Goal: Task Accomplishment & Management: Complete application form

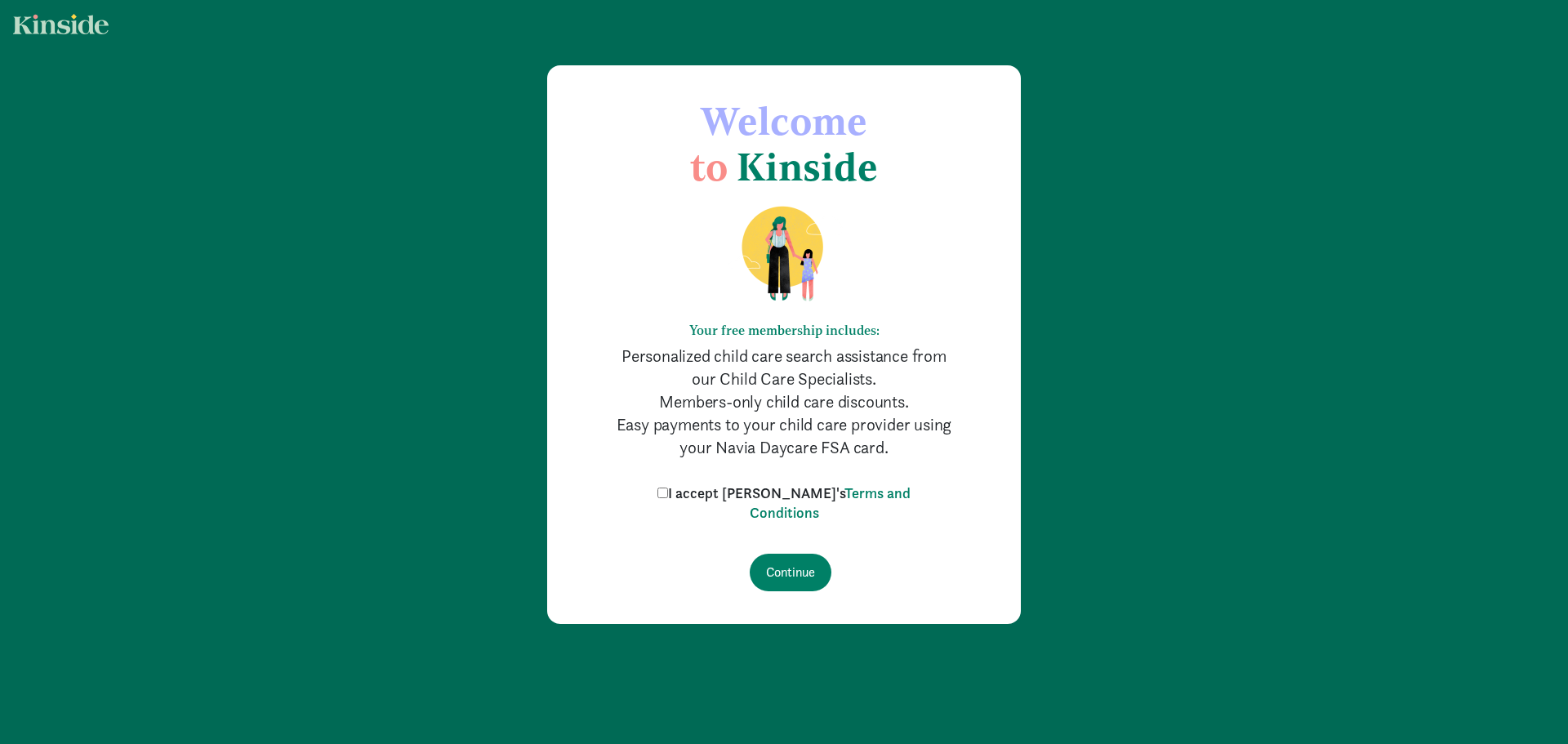
click at [715, 500] on label "I accept [PERSON_NAME]'s Terms and Conditions" at bounding box center [784, 503] width 261 height 39
click at [668, 498] on input "I accept Kinside's Terms and Conditions" at bounding box center [663, 493] width 11 height 11
checkbox input "true"
click at [777, 570] on input "Continue" at bounding box center [790, 573] width 81 height 38
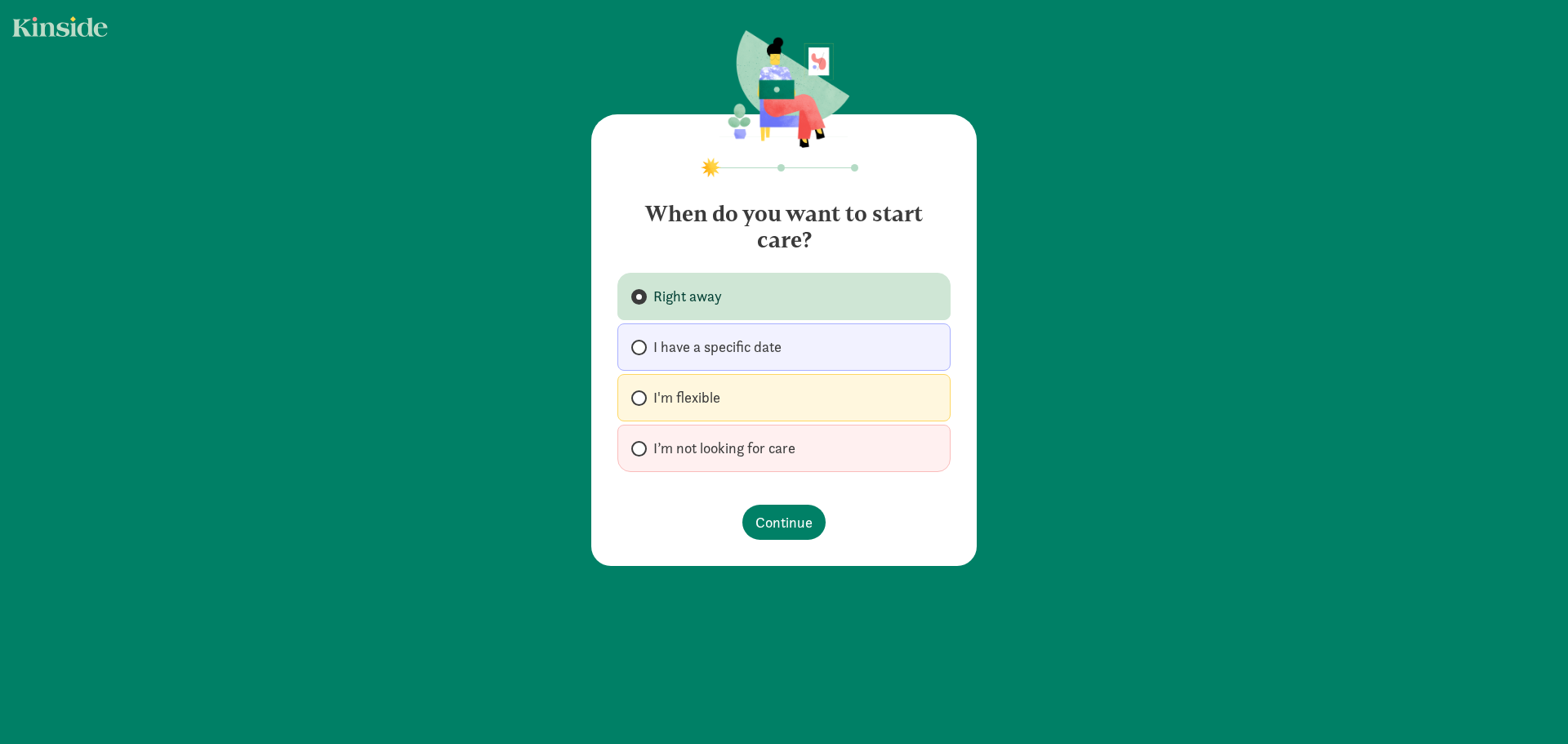
click at [691, 398] on span "I'm flexible" at bounding box center [687, 398] width 67 height 20
click at [642, 398] on input "I'm flexible" at bounding box center [636, 398] width 11 height 11
radio input "true"
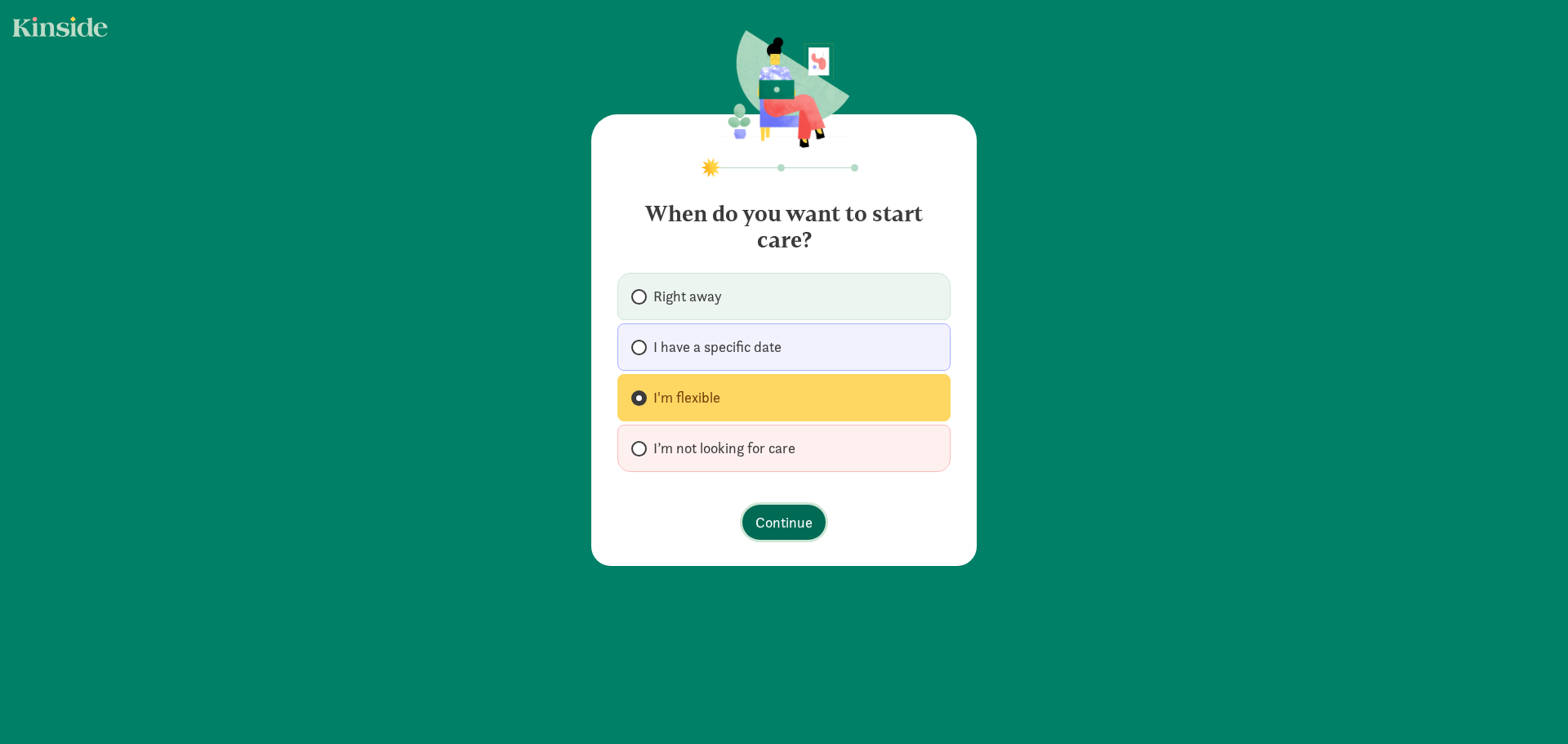
click at [768, 528] on span "Continue" at bounding box center [784, 522] width 57 height 22
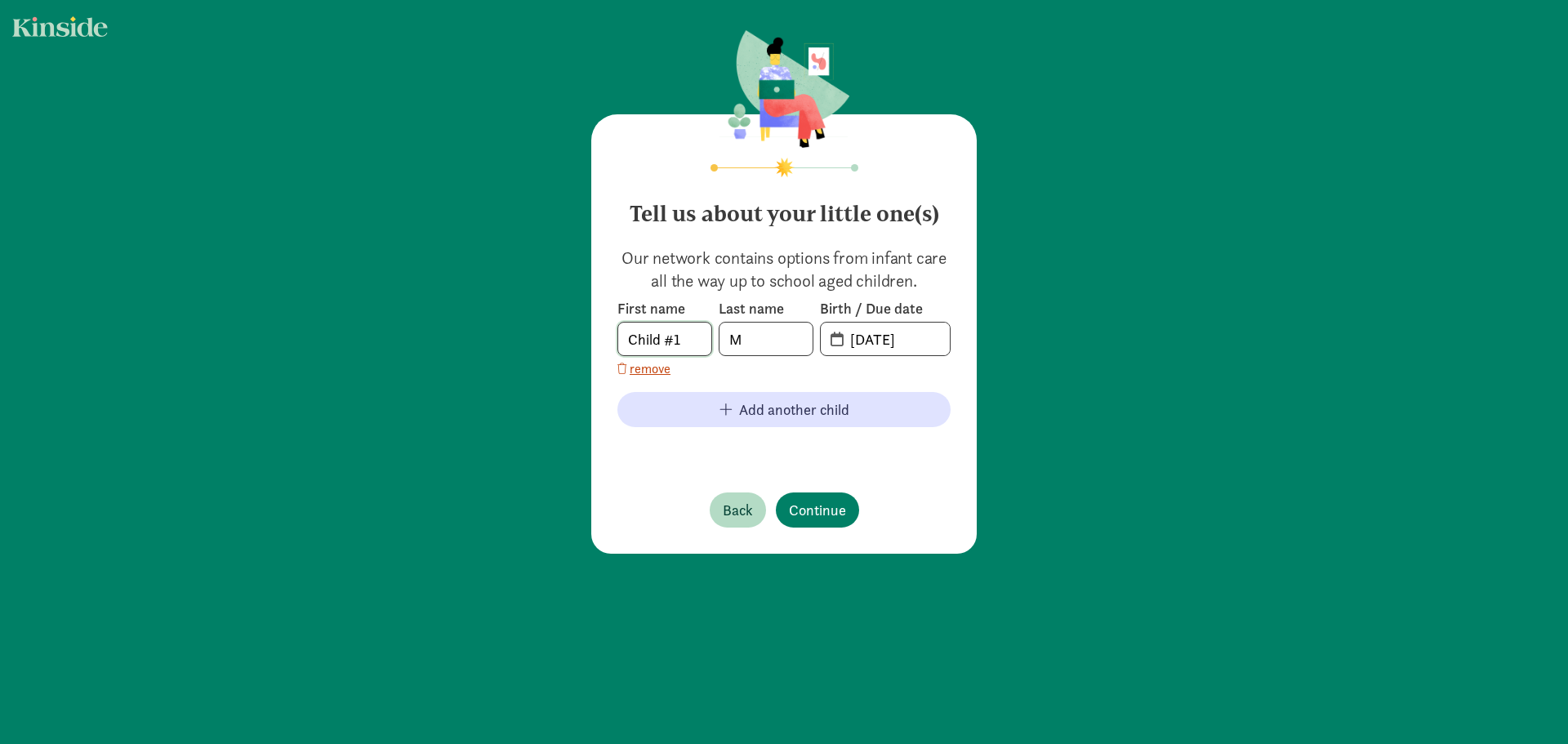
click at [681, 337] on input "Child #1" at bounding box center [664, 339] width 93 height 33
type input "Georgina"
type input "Martinez"
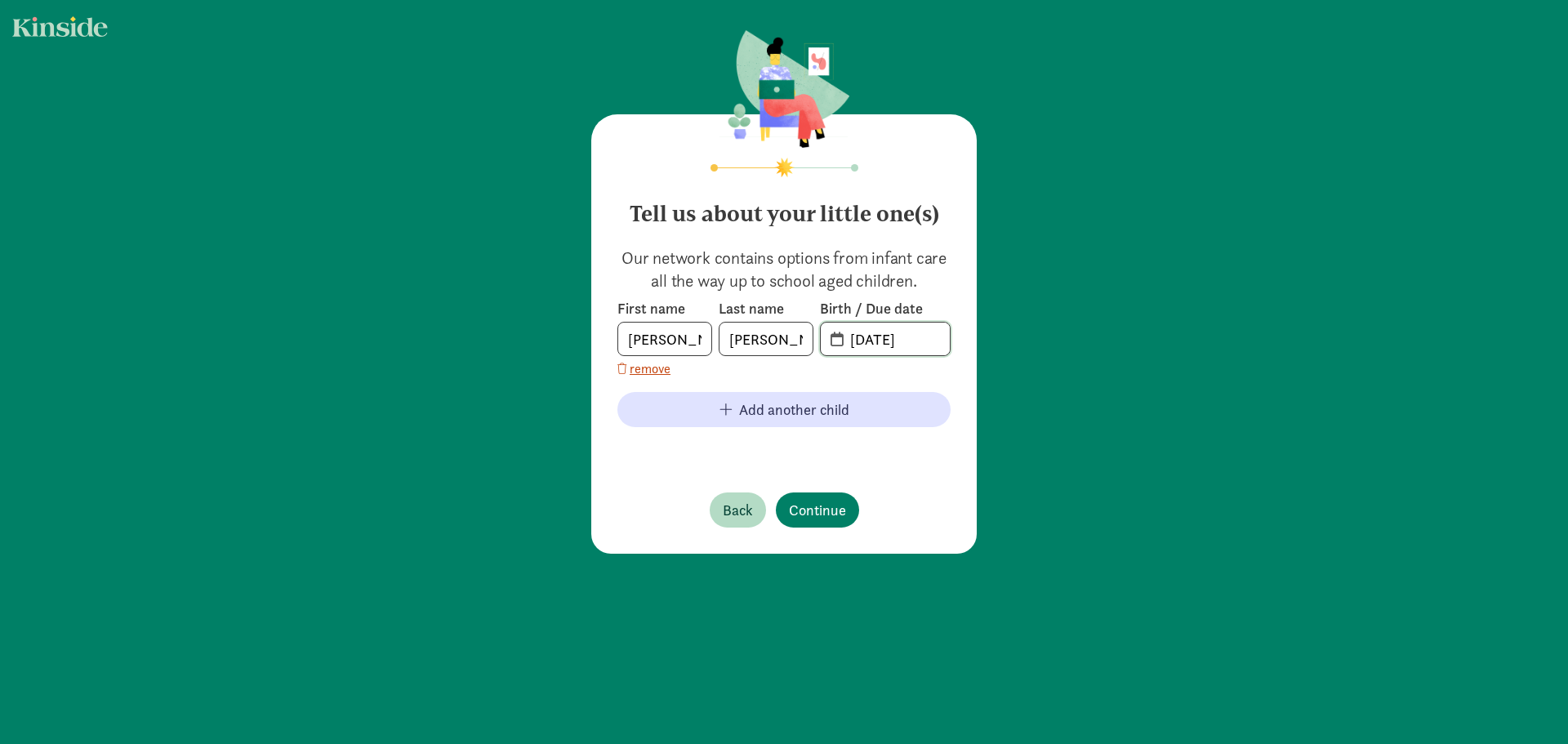
click at [871, 346] on input "08-21-2025" at bounding box center [895, 339] width 109 height 33
click at [884, 342] on input "08-21-2025" at bounding box center [895, 339] width 109 height 33
click at [864, 340] on input "08-24-2025" at bounding box center [895, 339] width 109 height 33
type input "07-24-2025"
click at [794, 506] on span "Continue" at bounding box center [818, 510] width 57 height 22
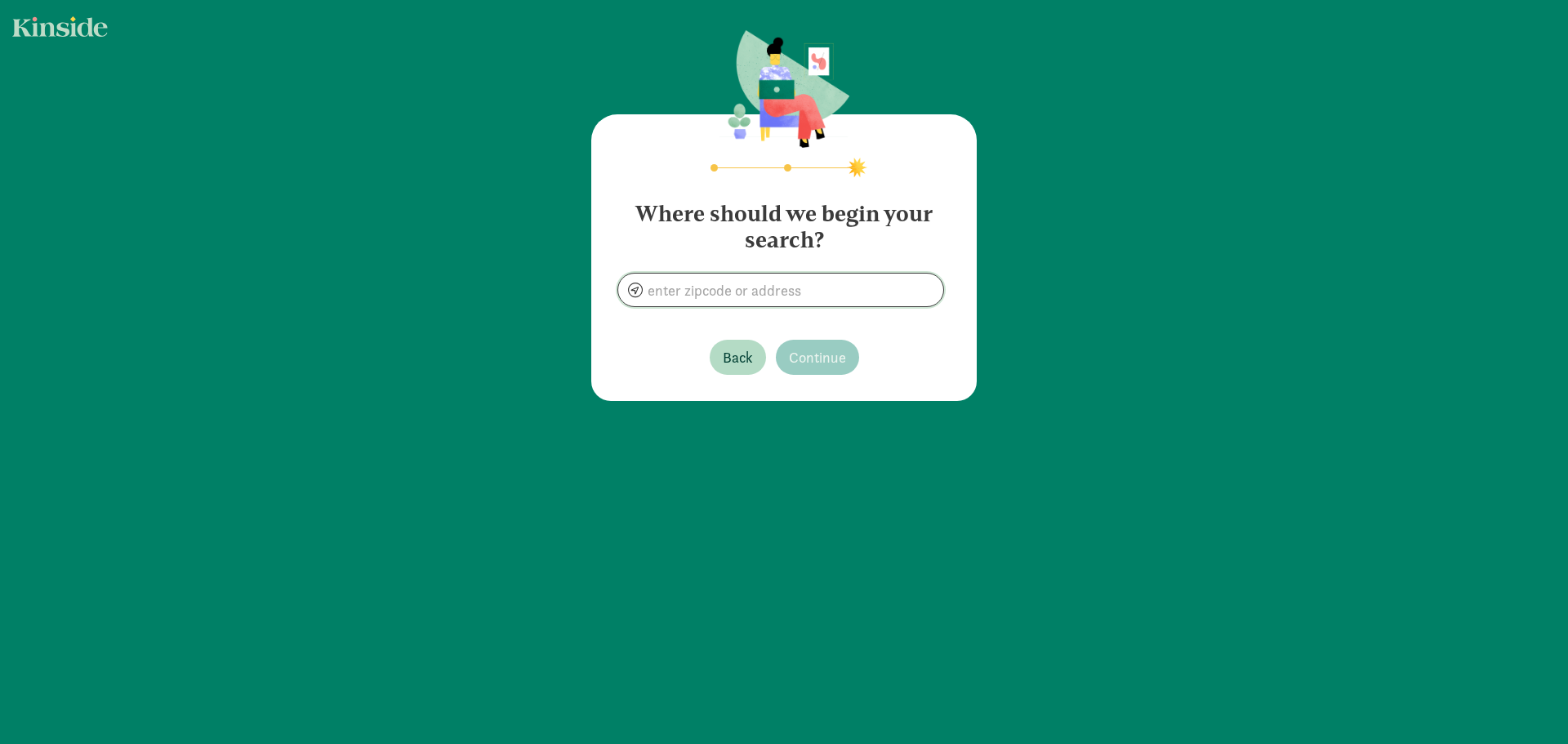
click at [730, 292] on input at bounding box center [781, 290] width 325 height 33
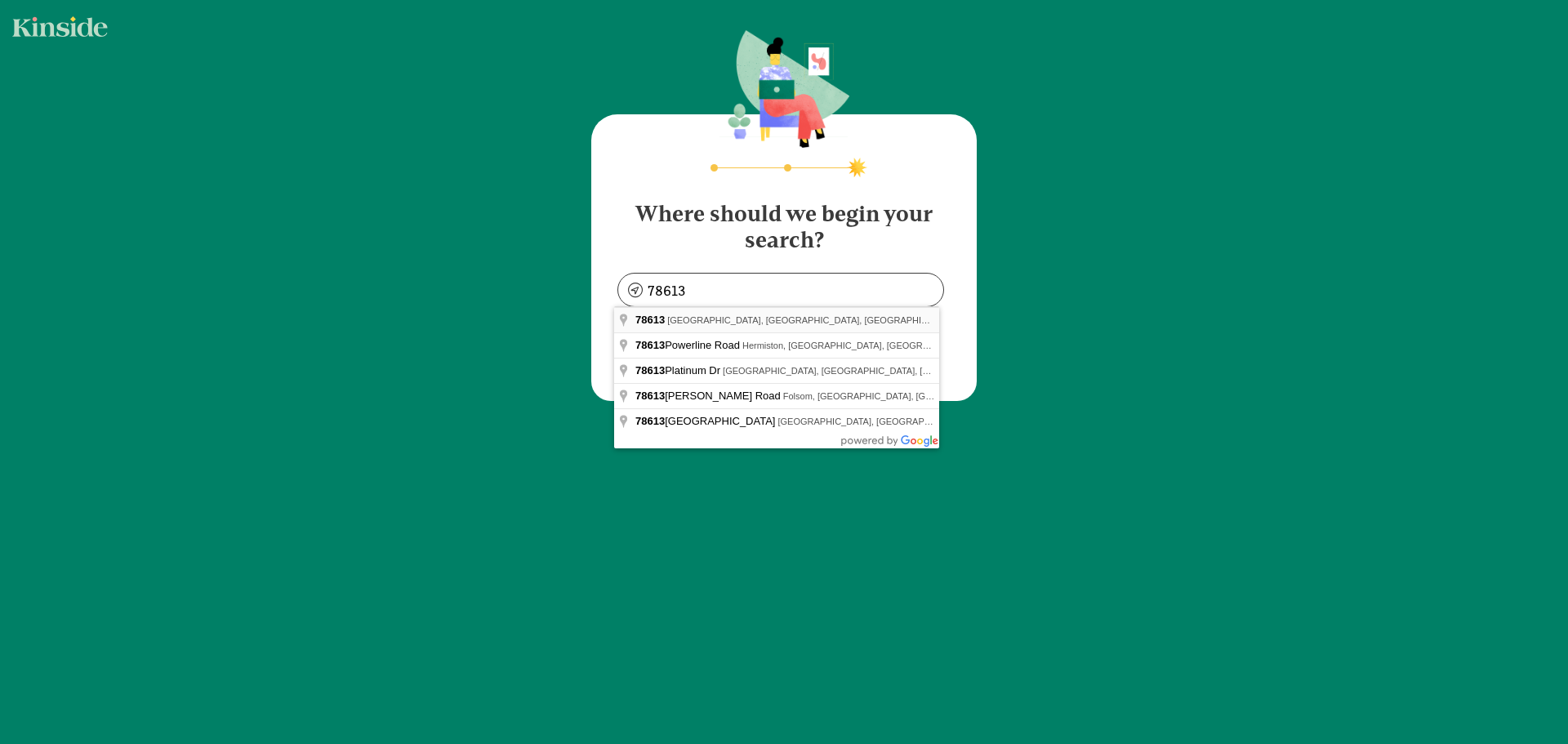
type input "Cedar Park, TX 78613, USA"
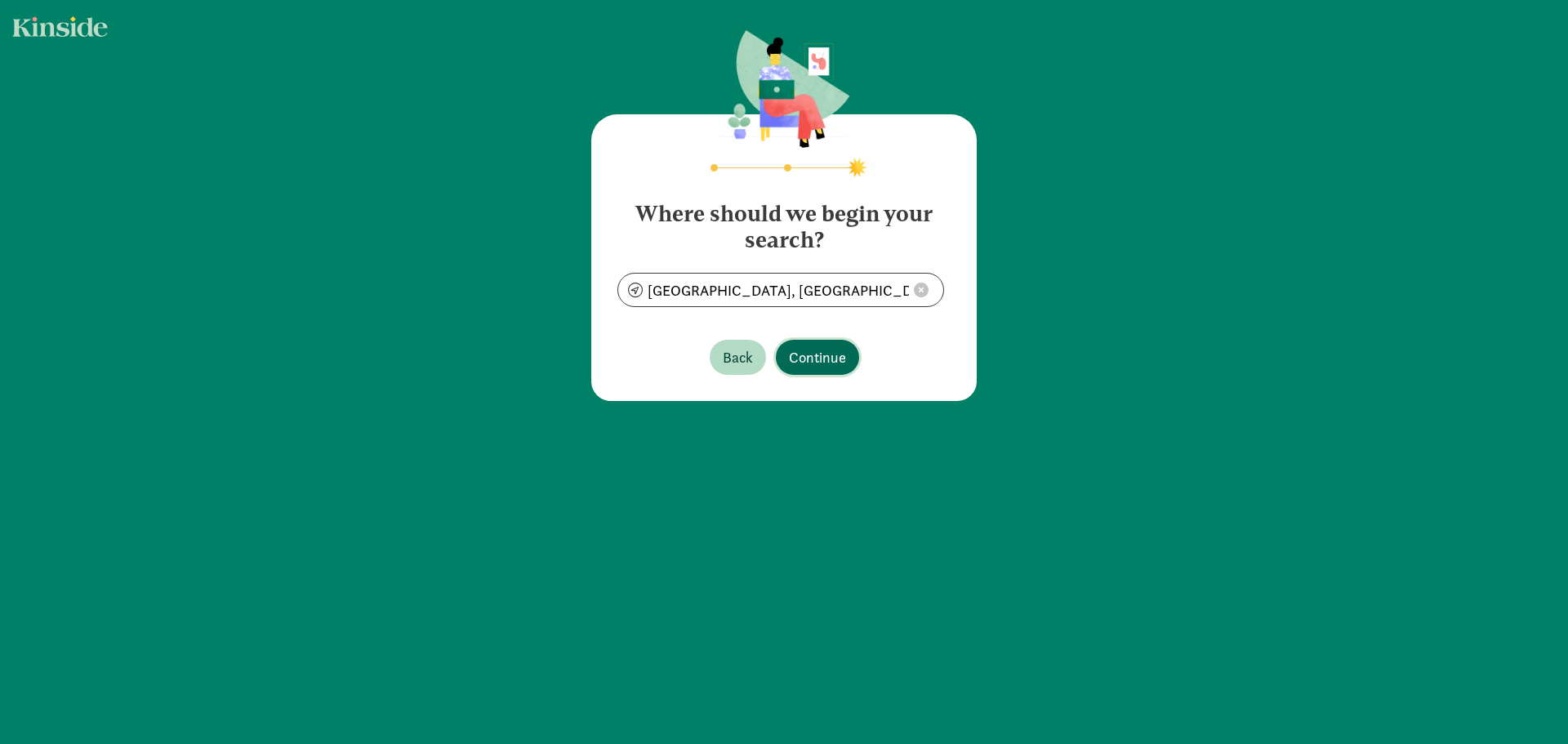
click at [792, 351] on span "Continue" at bounding box center [818, 357] width 57 height 22
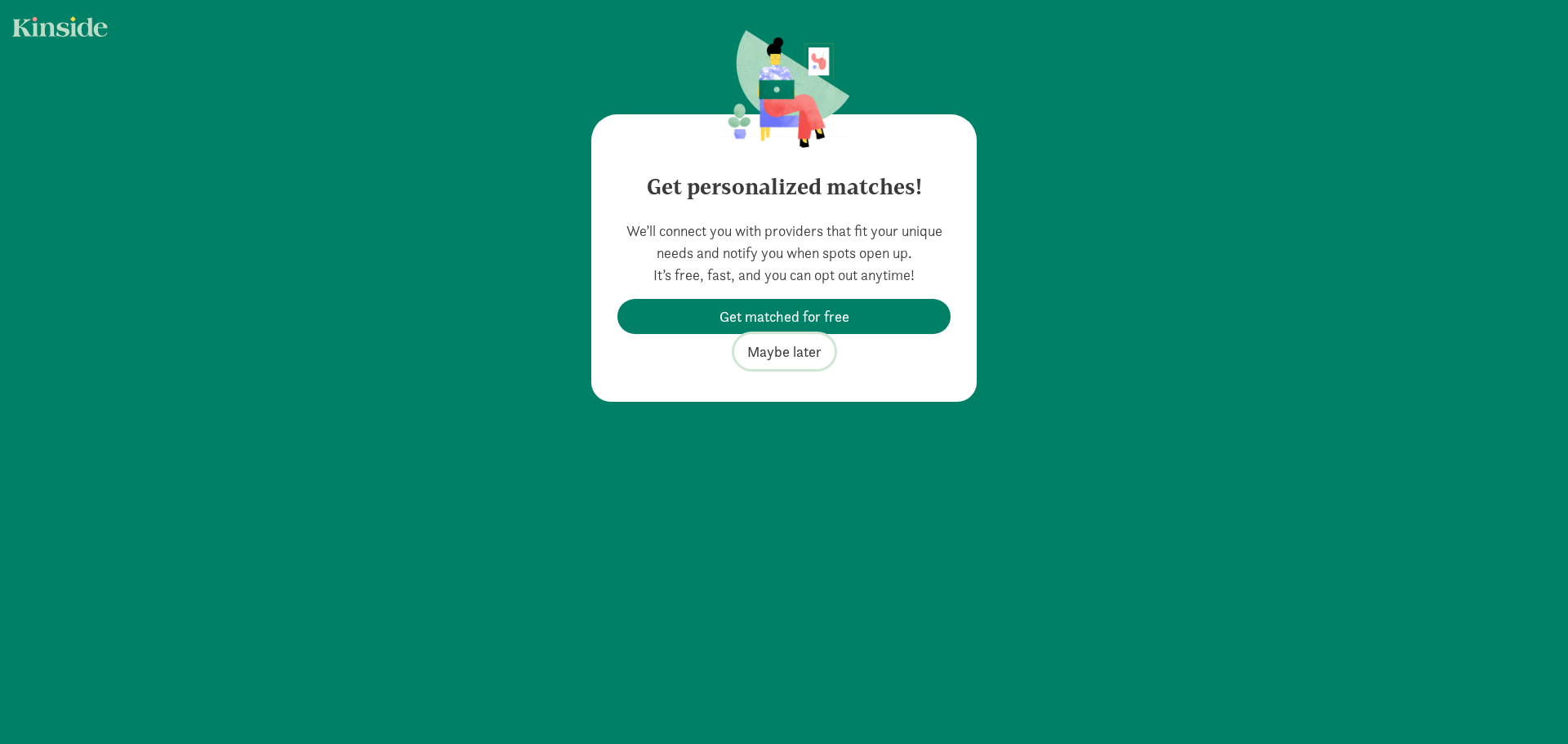
click at [800, 349] on span "Maybe later" at bounding box center [784, 351] width 75 height 22
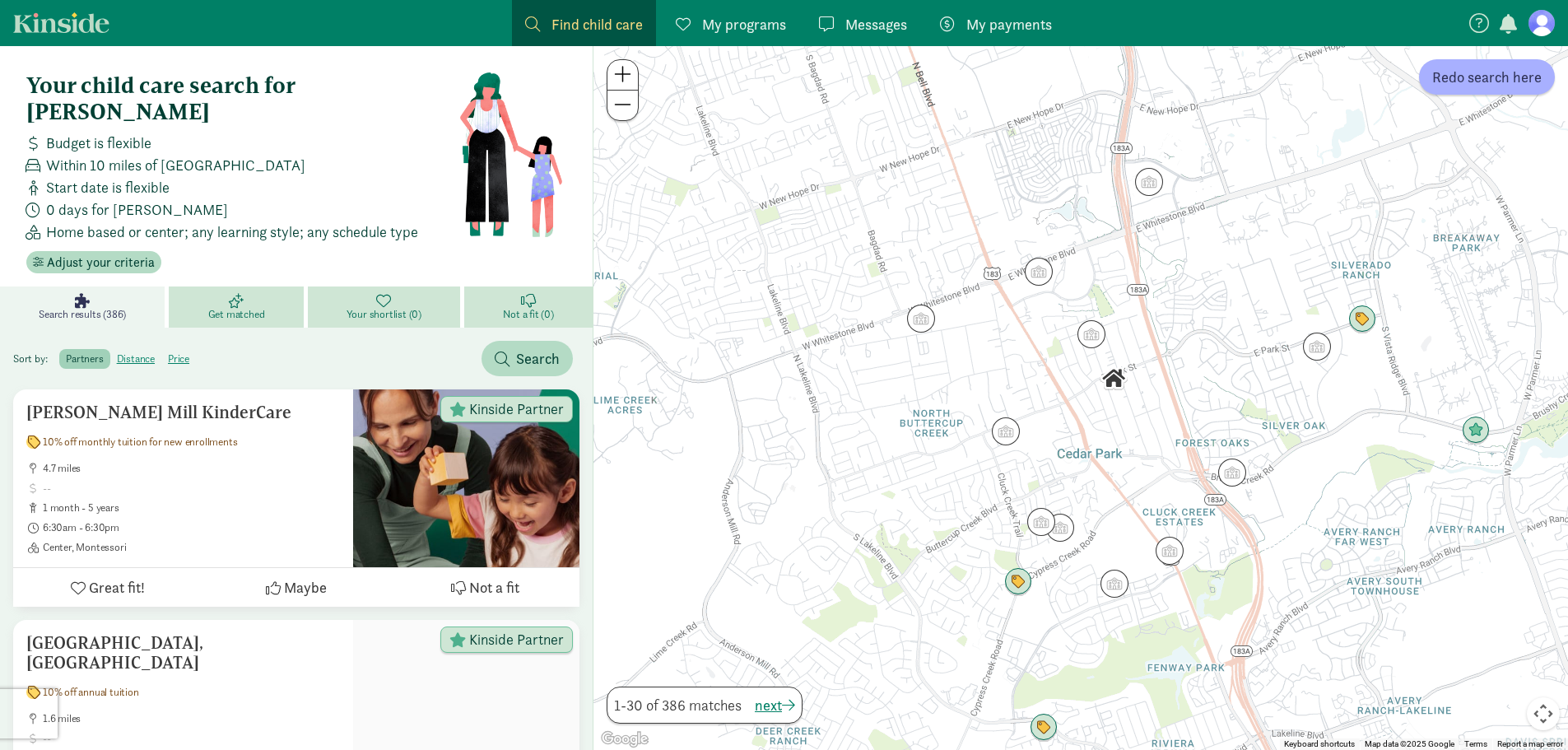
drag, startPoint x: 879, startPoint y: 411, endPoint x: 883, endPoint y: 432, distance: 21.4
click at [883, 432] on div at bounding box center [1081, 398] width 975 height 704
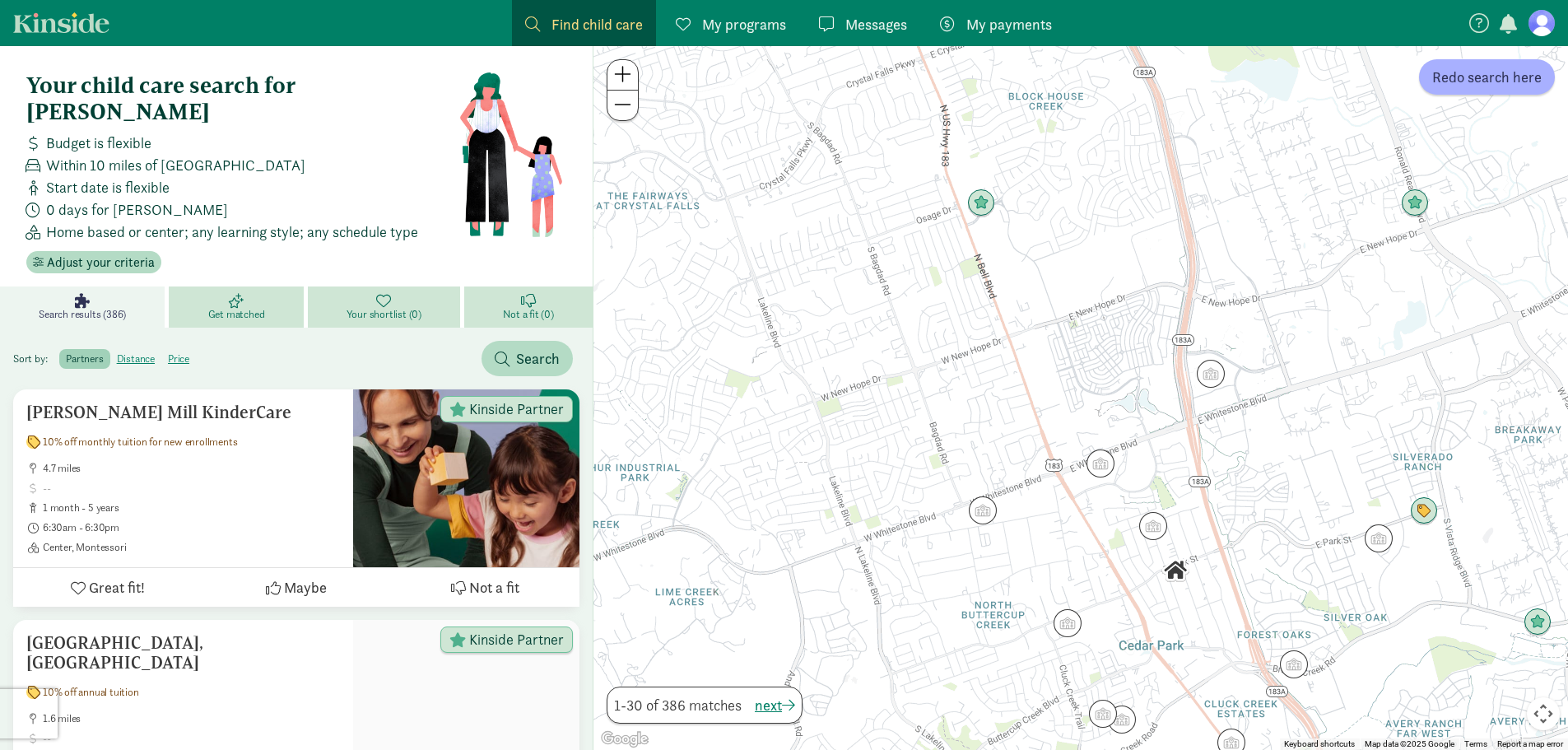
drag, startPoint x: 929, startPoint y: 433, endPoint x: 991, endPoint y: 636, distance: 212.3
click at [991, 636] on div at bounding box center [1081, 398] width 975 height 704
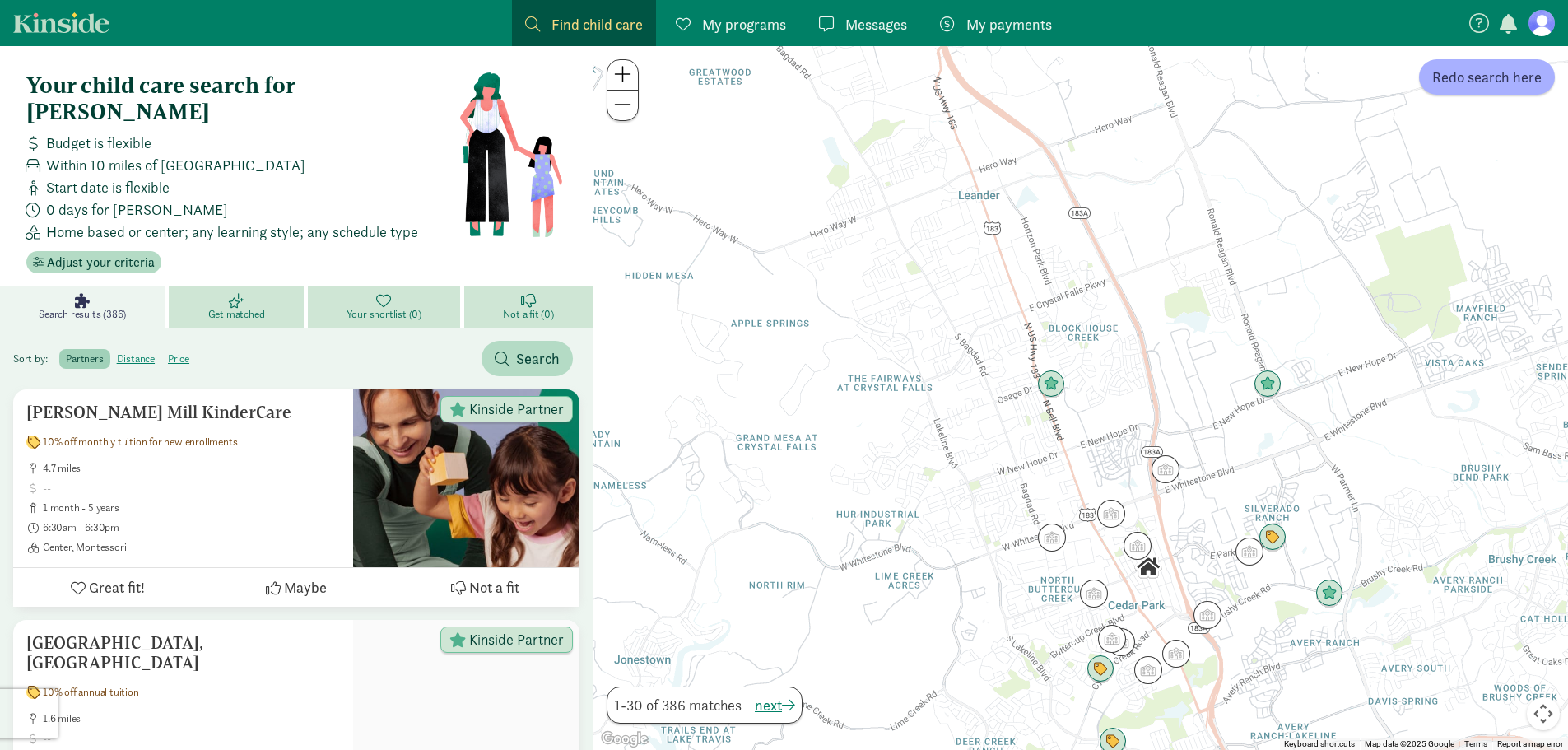
drag, startPoint x: 886, startPoint y: 512, endPoint x: 968, endPoint y: 518, distance: 82.2
click at [968, 518] on div at bounding box center [1081, 398] width 975 height 704
click at [1055, 382] on img "Click to see details" at bounding box center [1052, 385] width 31 height 31
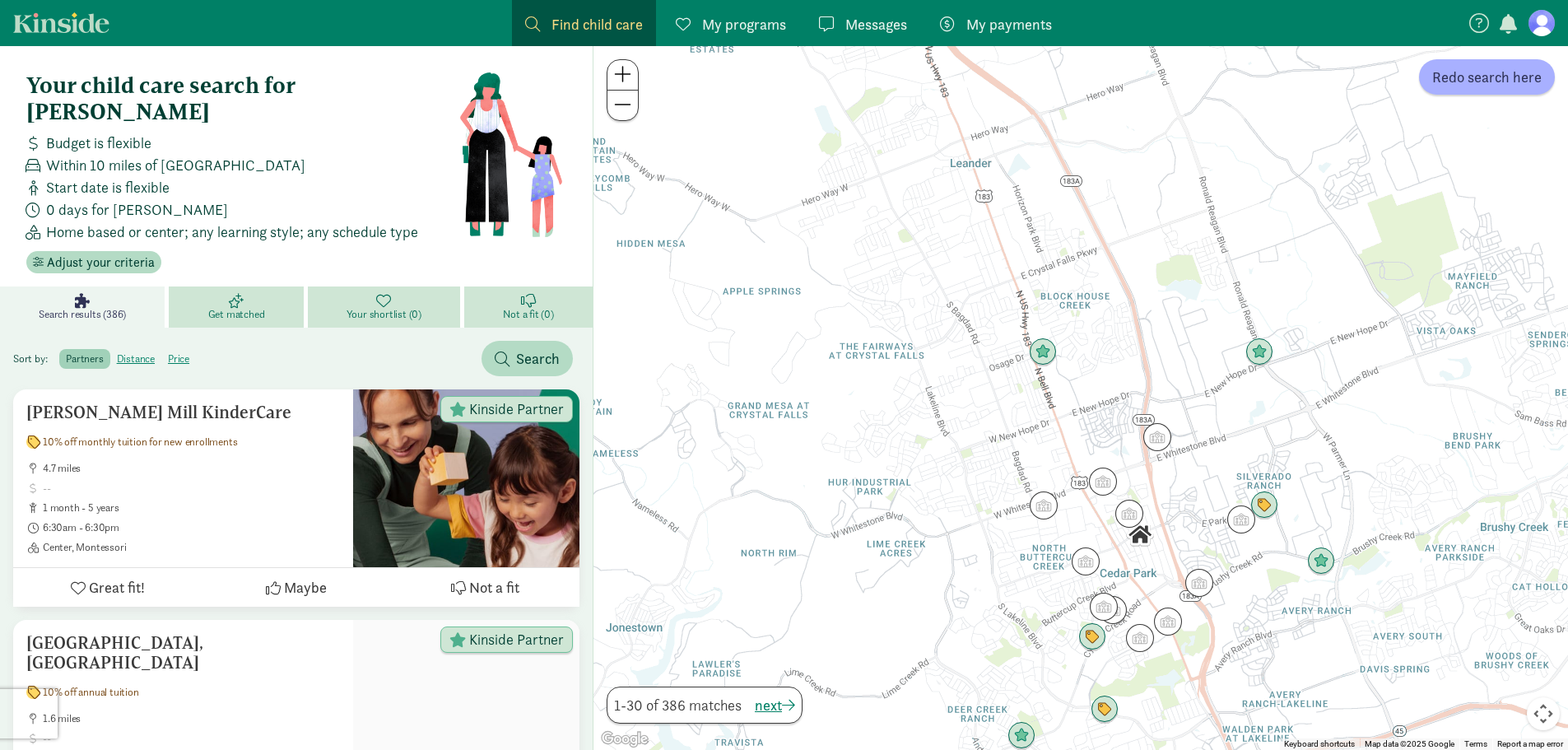
drag, startPoint x: 1004, startPoint y: 522, endPoint x: 993, endPoint y: 456, distance: 66.9
click at [993, 456] on div "To navigate, press the arrow keys." at bounding box center [1081, 398] width 975 height 704
click at [176, 349] on label "price" at bounding box center [179, 359] width 35 height 20
click at [168, 353] on input "price" at bounding box center [168, 353] width 0 height 0
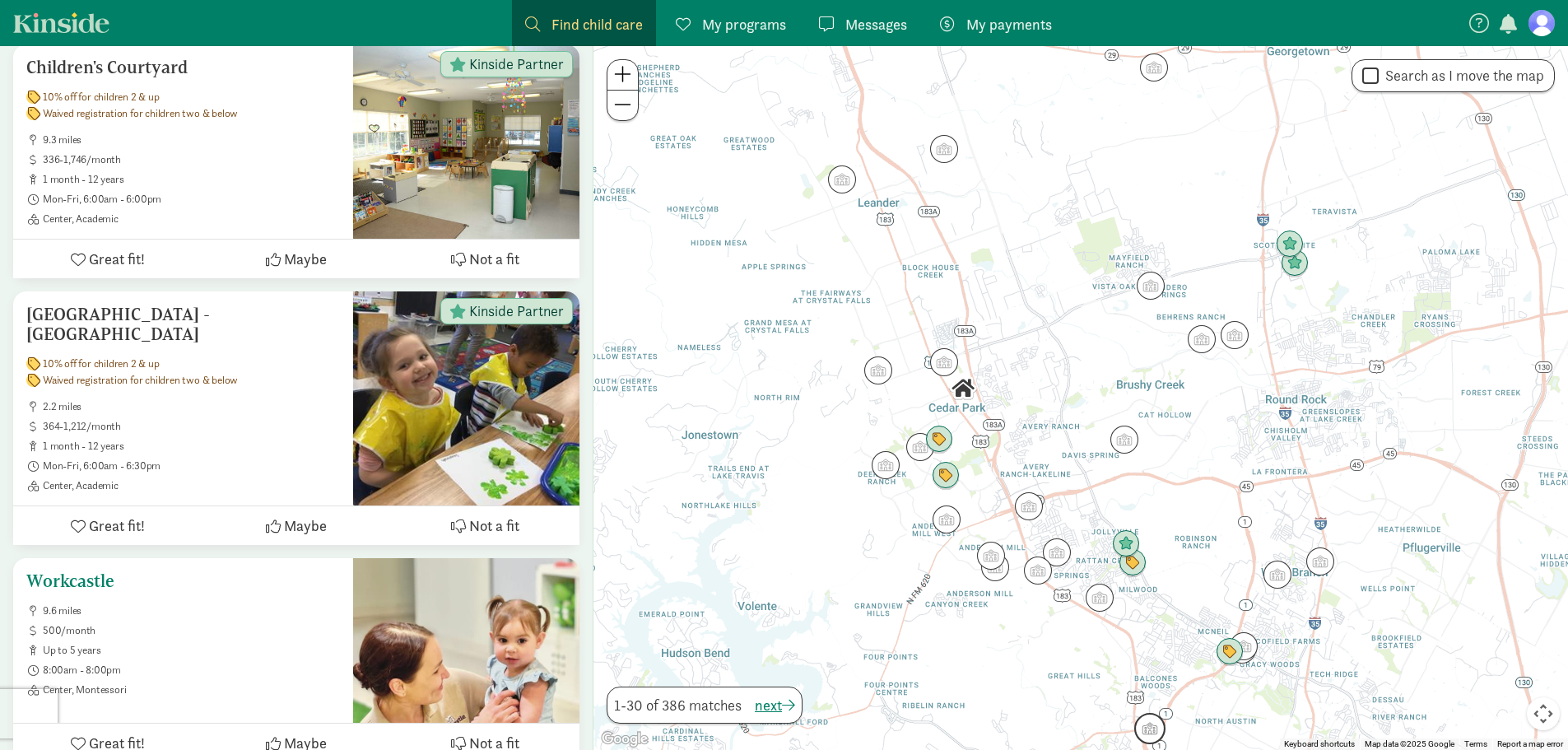
scroll to position [1729, 0]
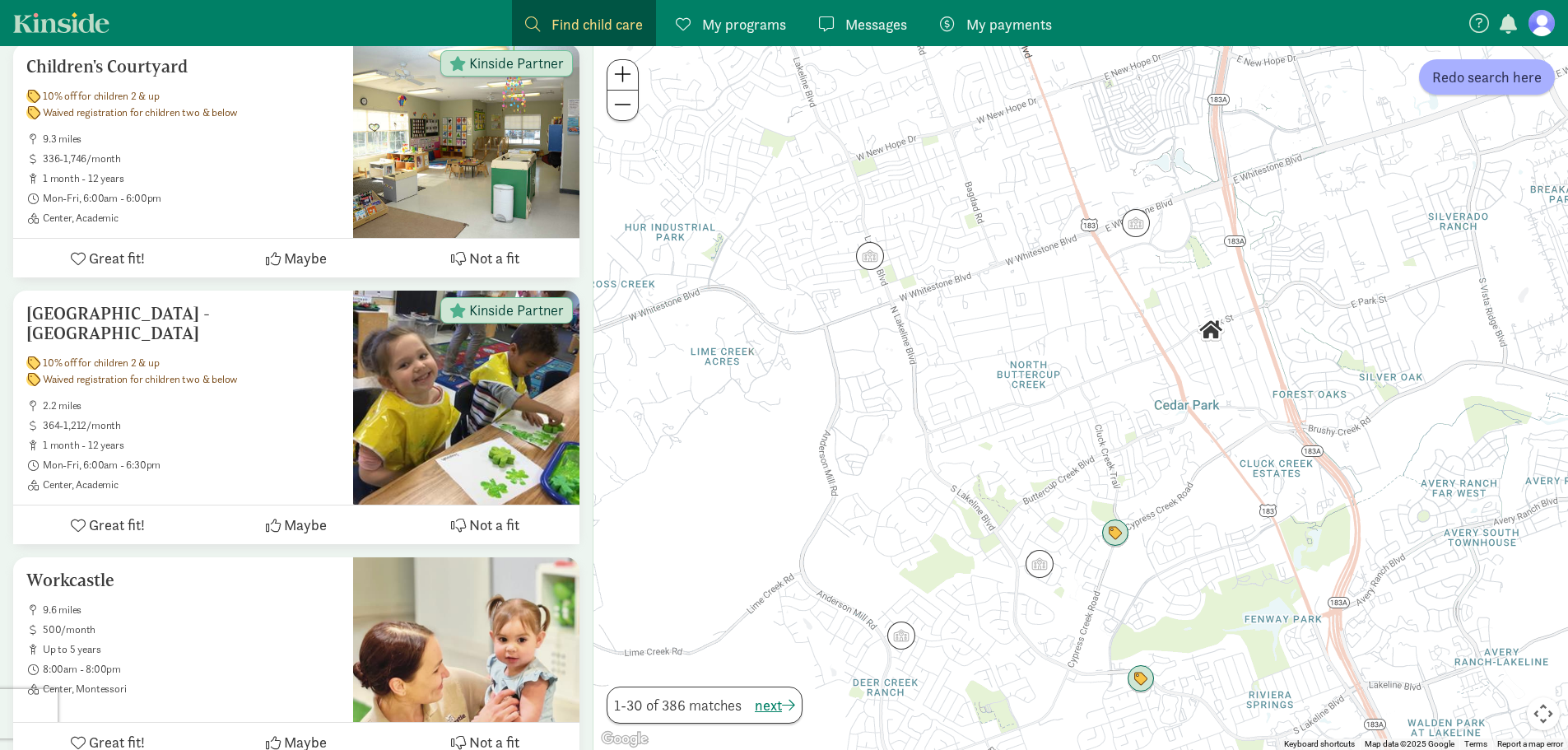
drag, startPoint x: 810, startPoint y: 424, endPoint x: 1169, endPoint y: 410, distance: 359.3
click at [1169, 410] on div at bounding box center [1081, 398] width 975 height 704
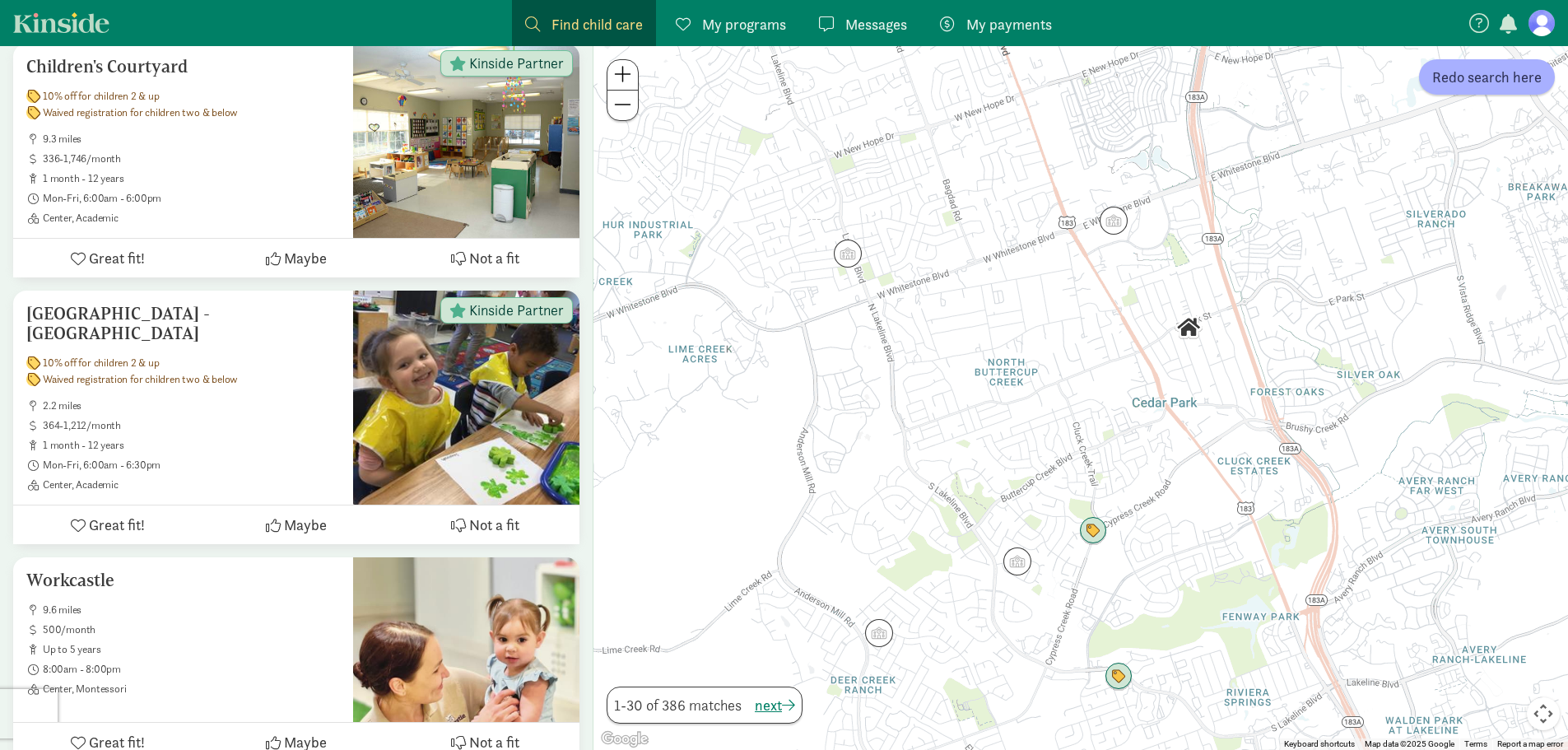
drag, startPoint x: 968, startPoint y: 399, endPoint x: 880, endPoint y: 399, distance: 88.0
click at [880, 399] on div at bounding box center [1081, 398] width 975 height 704
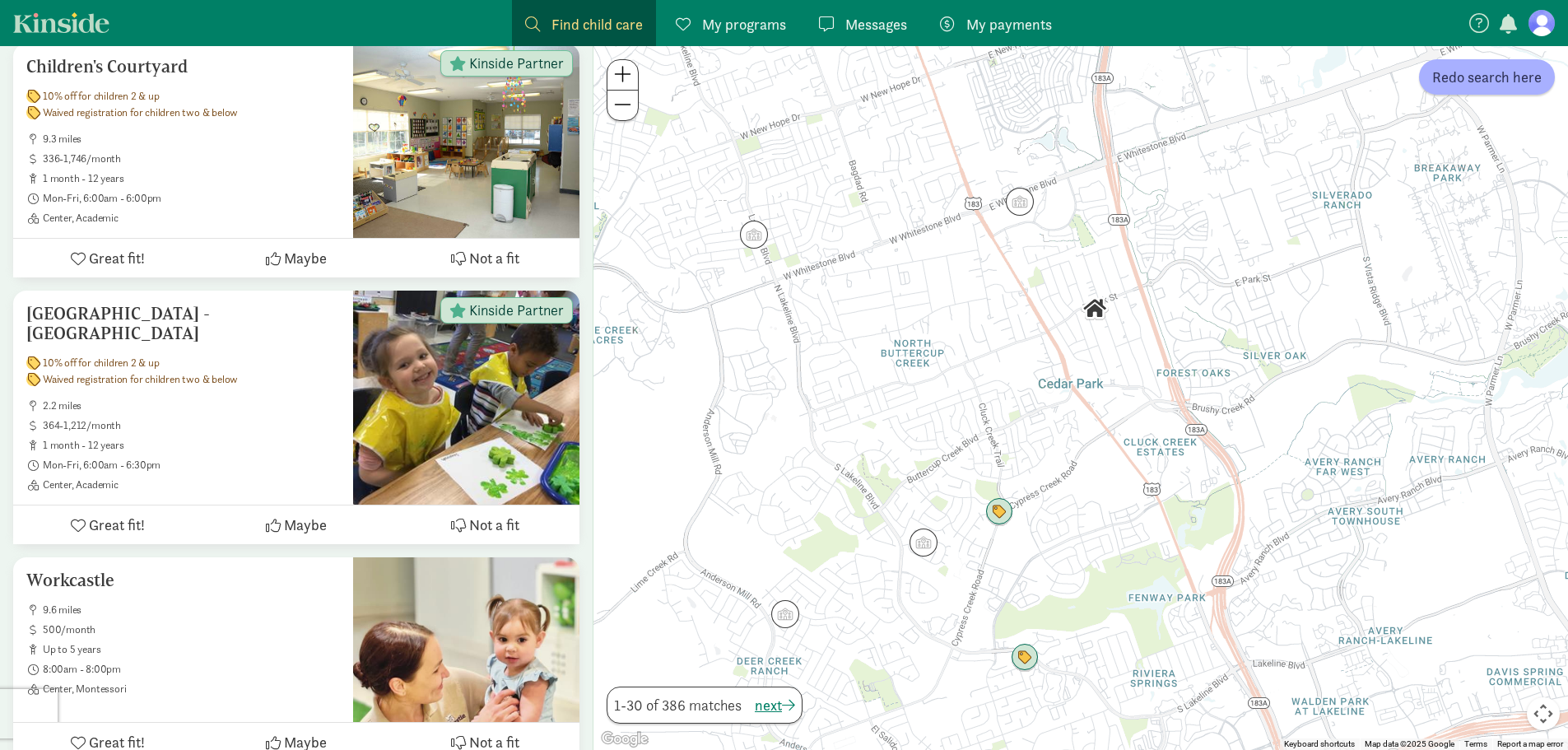
drag, startPoint x: 965, startPoint y: 420, endPoint x: 904, endPoint y: 407, distance: 62.4
click at [904, 407] on div at bounding box center [1081, 398] width 975 height 704
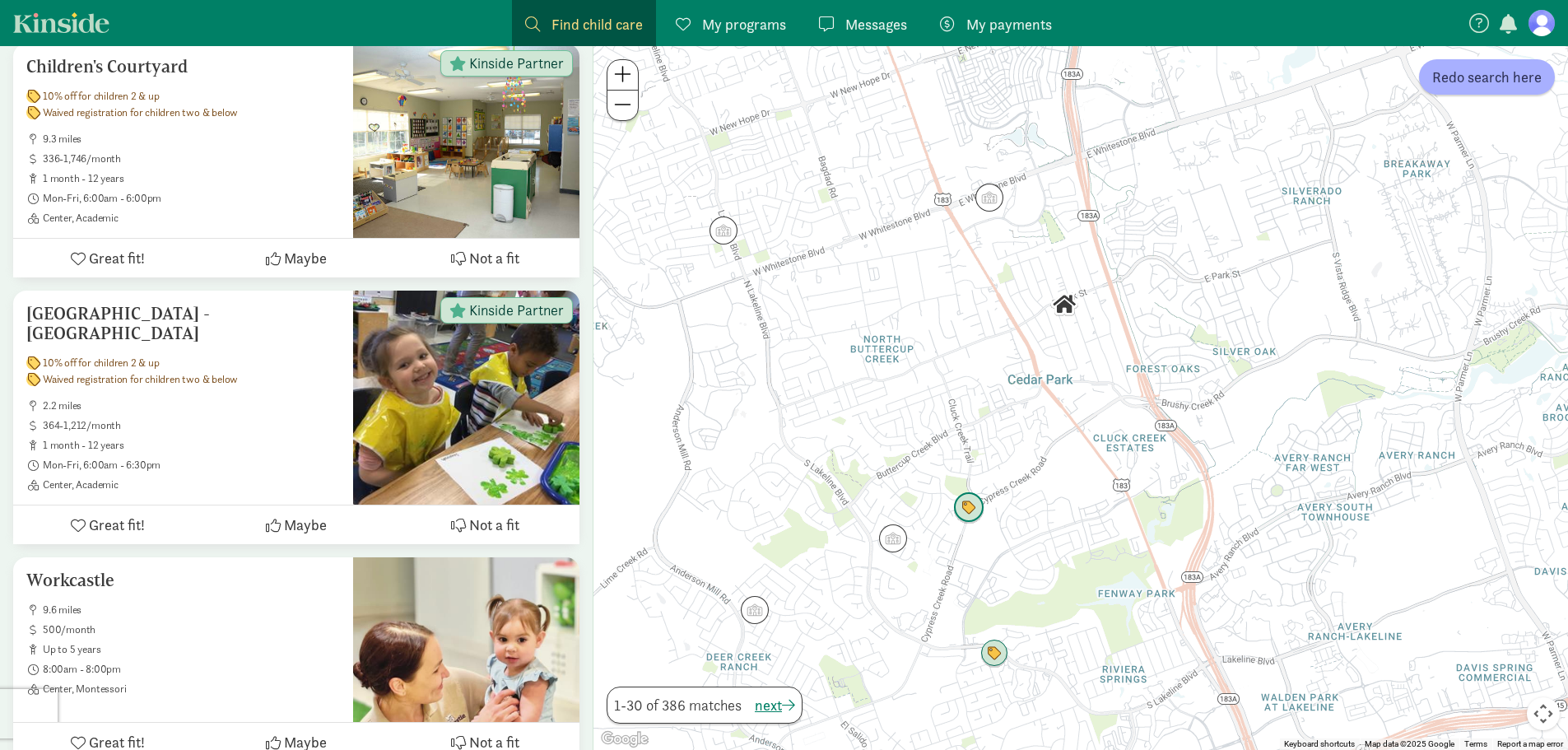
click at [972, 512] on img "Click to see details" at bounding box center [969, 508] width 31 height 31
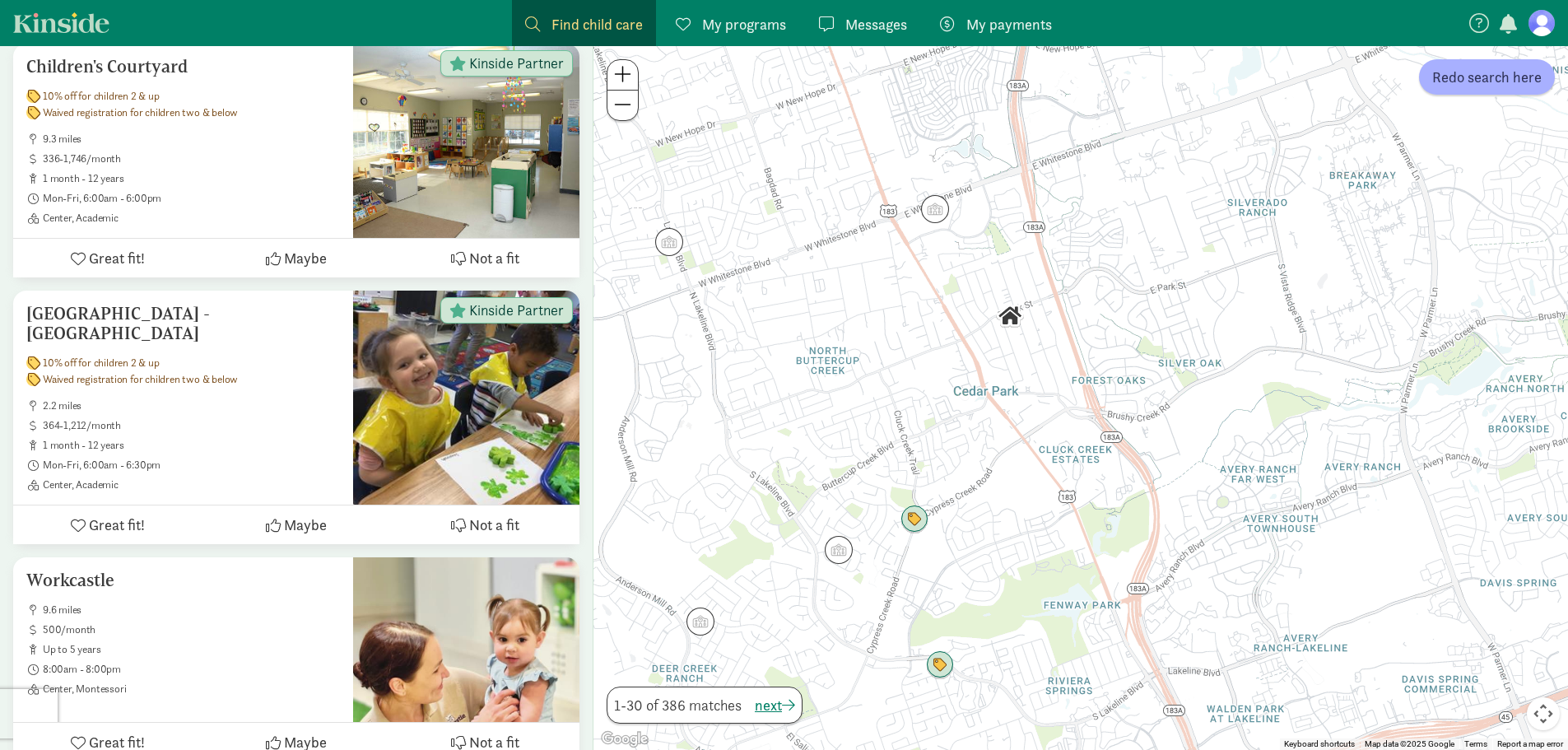
drag, startPoint x: 996, startPoint y: 524, endPoint x: 933, endPoint y: 543, distance: 65.8
click at [934, 543] on div "To navigate, press the arrow keys." at bounding box center [1081, 398] width 975 height 704
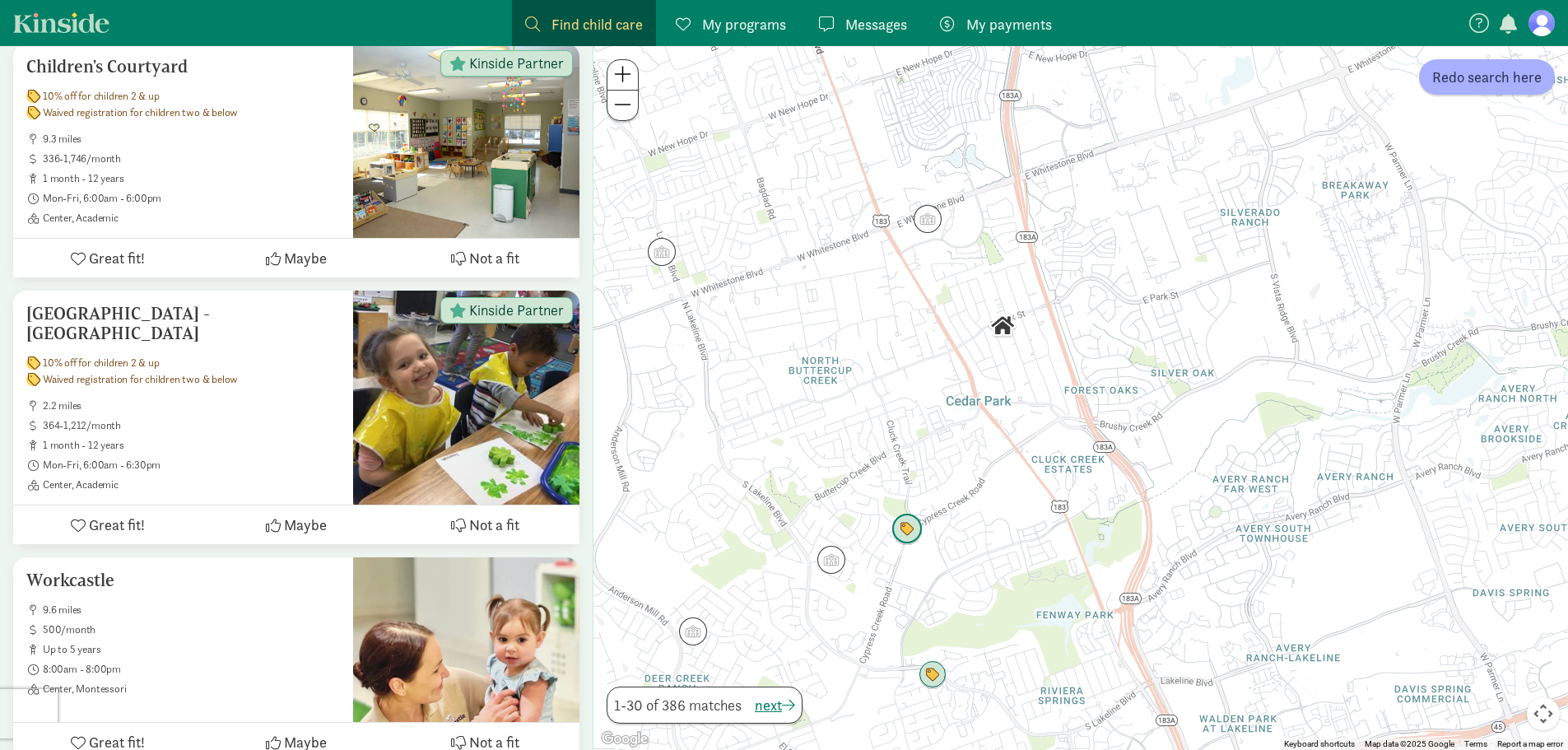
click at [914, 530] on img "Click to see details" at bounding box center [908, 530] width 31 height 31
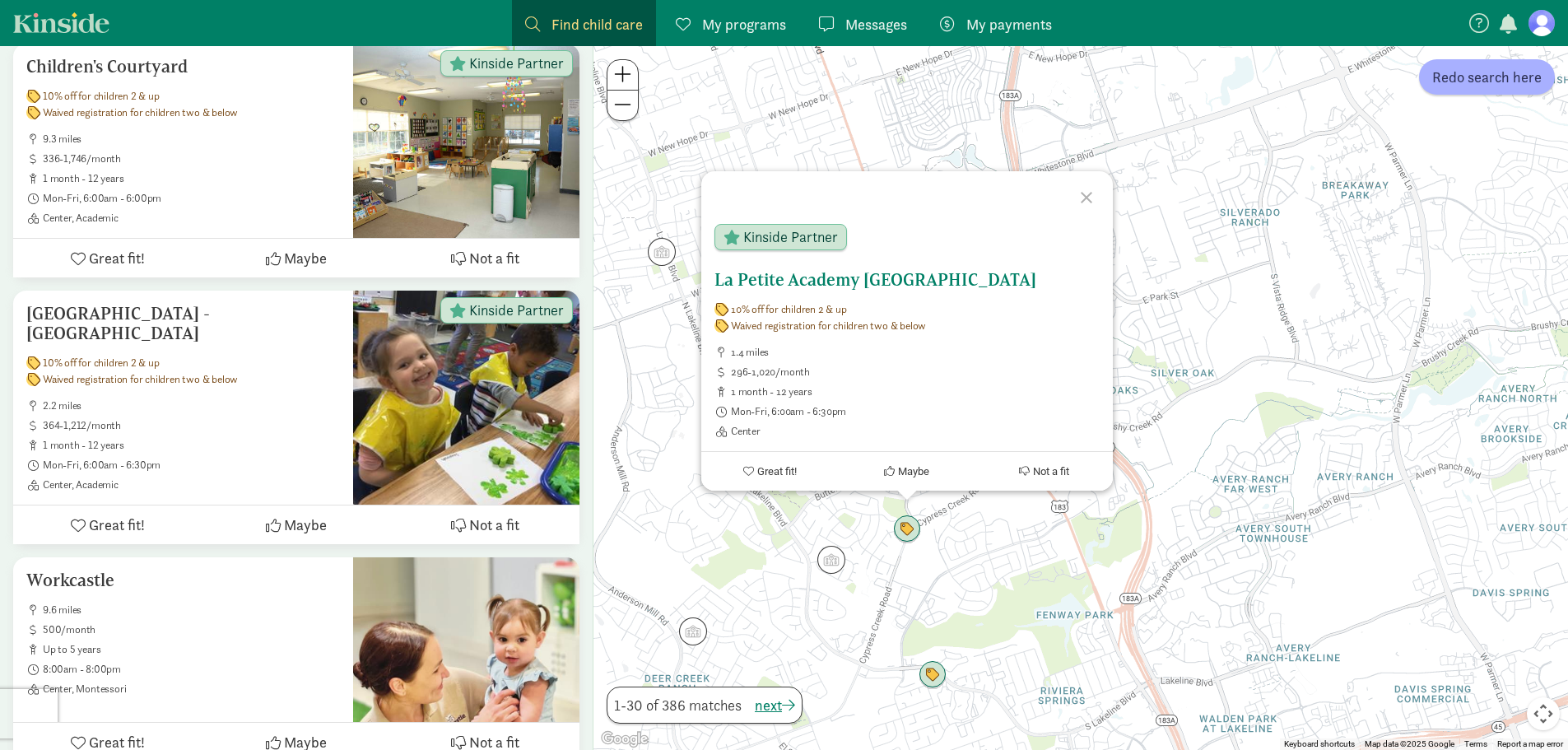
click at [815, 282] on h5 "La Petite Academy [GEOGRAPHIC_DATA]" at bounding box center [908, 280] width 386 height 20
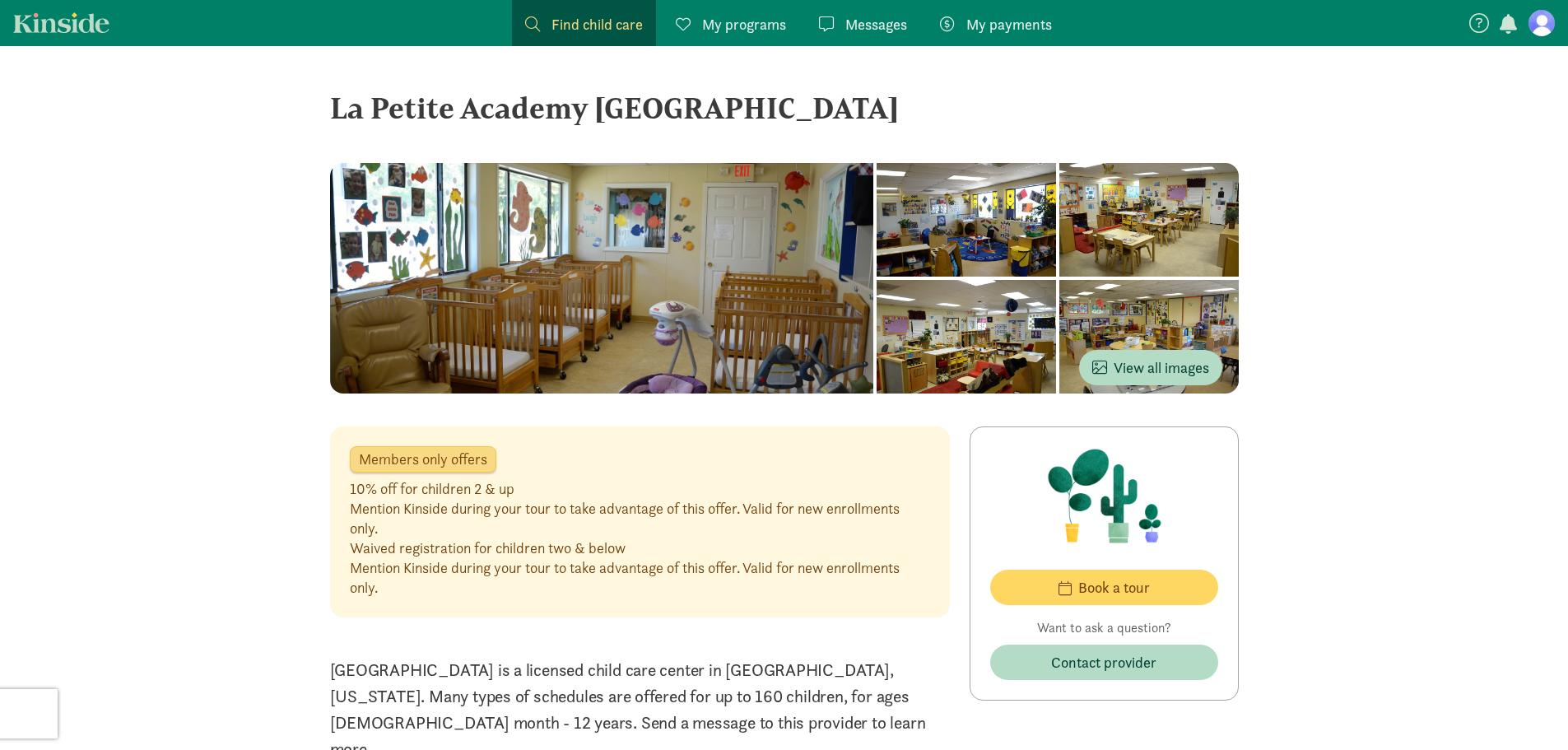
drag, startPoint x: 333, startPoint y: 111, endPoint x: 803, endPoint y: 90, distance: 470.5
click at [841, 86] on div "La Petite Academy [GEOGRAPHIC_DATA]" at bounding box center [784, 108] width 909 height 45
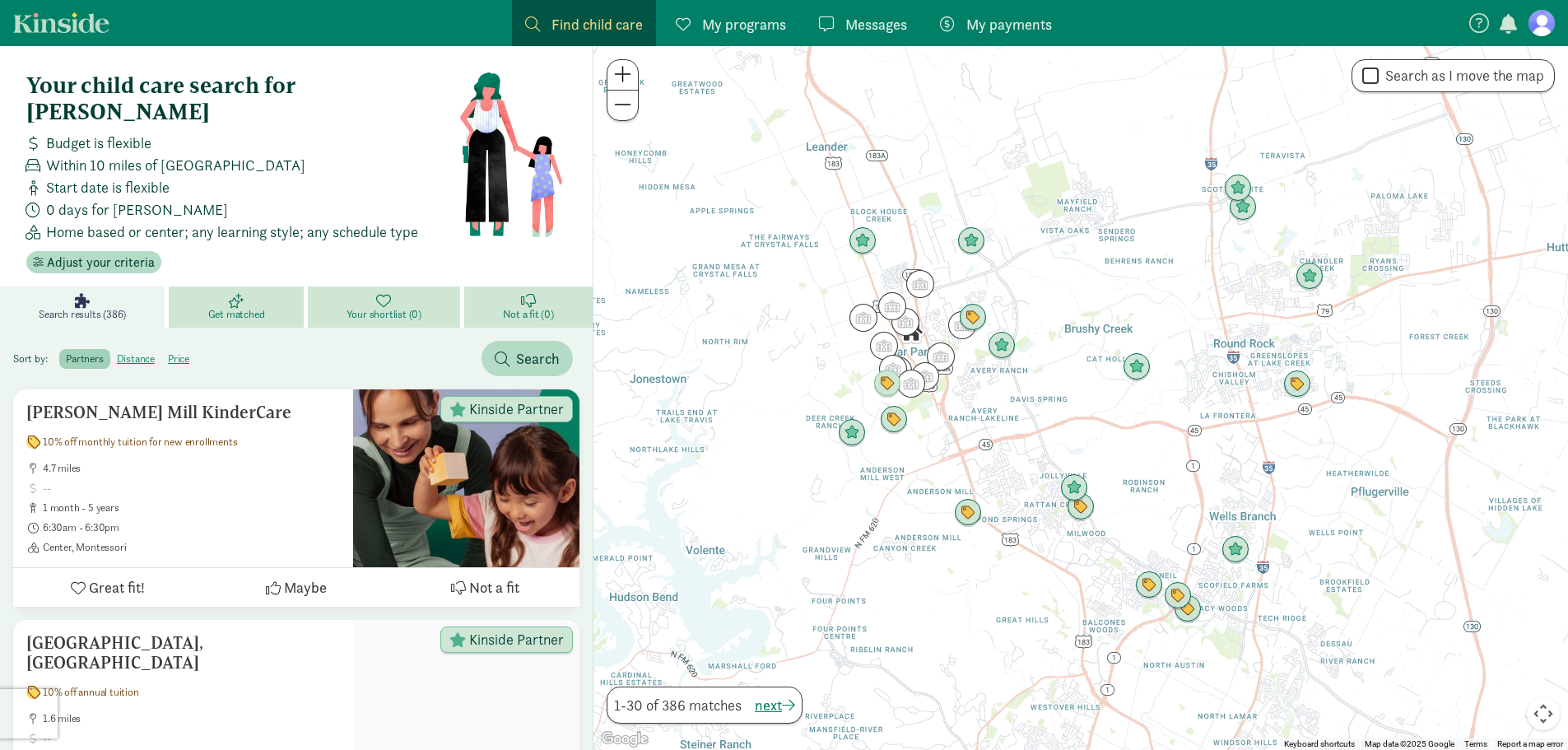
click at [96, 349] on label "partners" at bounding box center [84, 359] width 50 height 20
click at [66, 353] on input "partners" at bounding box center [66, 353] width 0 height 0
drag, startPoint x: 256, startPoint y: 391, endPoint x: 229, endPoint y: 382, distance: 28.5
click at [254, 390] on div "Anderson Mill KinderCare 10% off monthly tuition for new enrollments 4.7 miles …" at bounding box center [183, 478] width 340 height 178
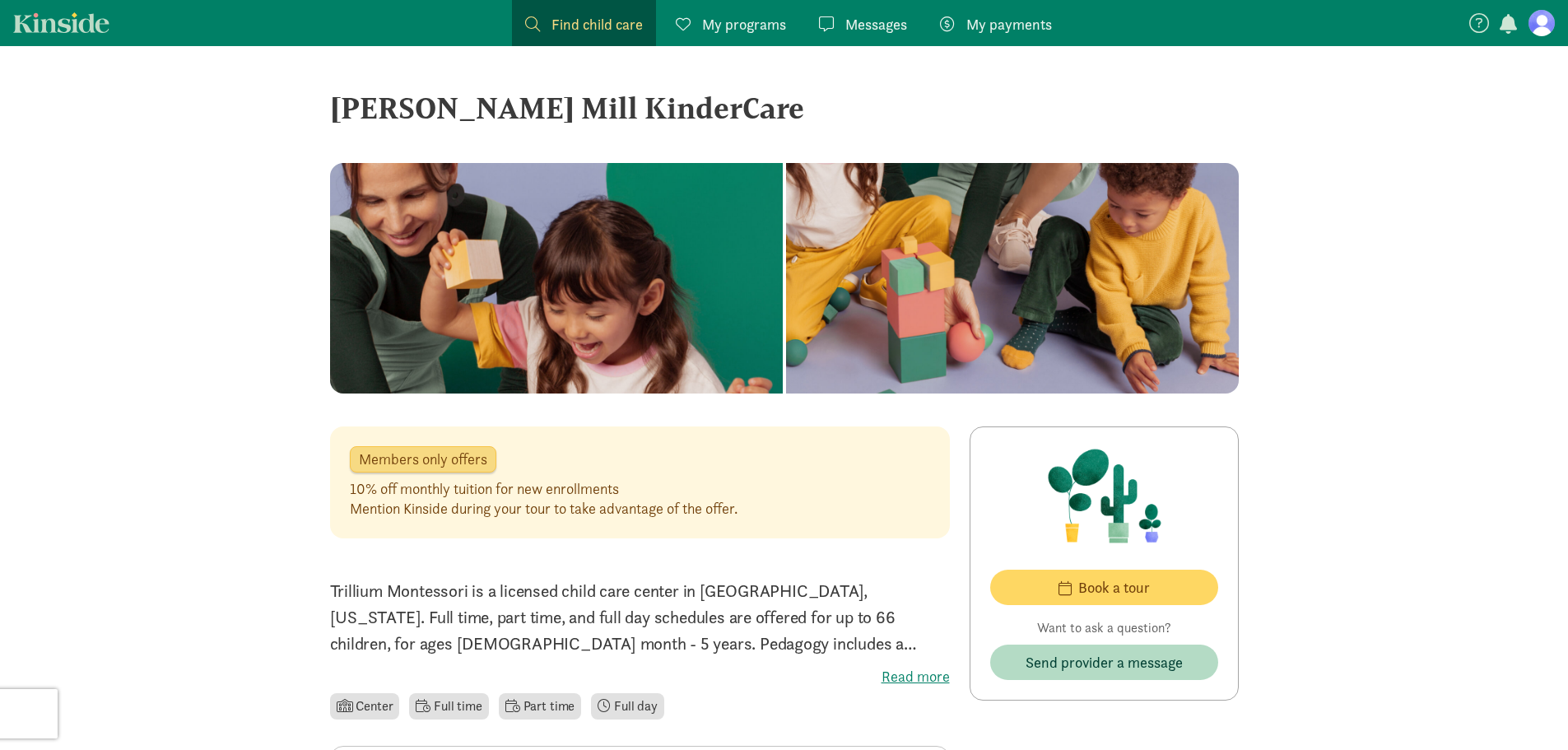
click at [456, 113] on div "[PERSON_NAME] Mill KinderCare" at bounding box center [784, 108] width 909 height 45
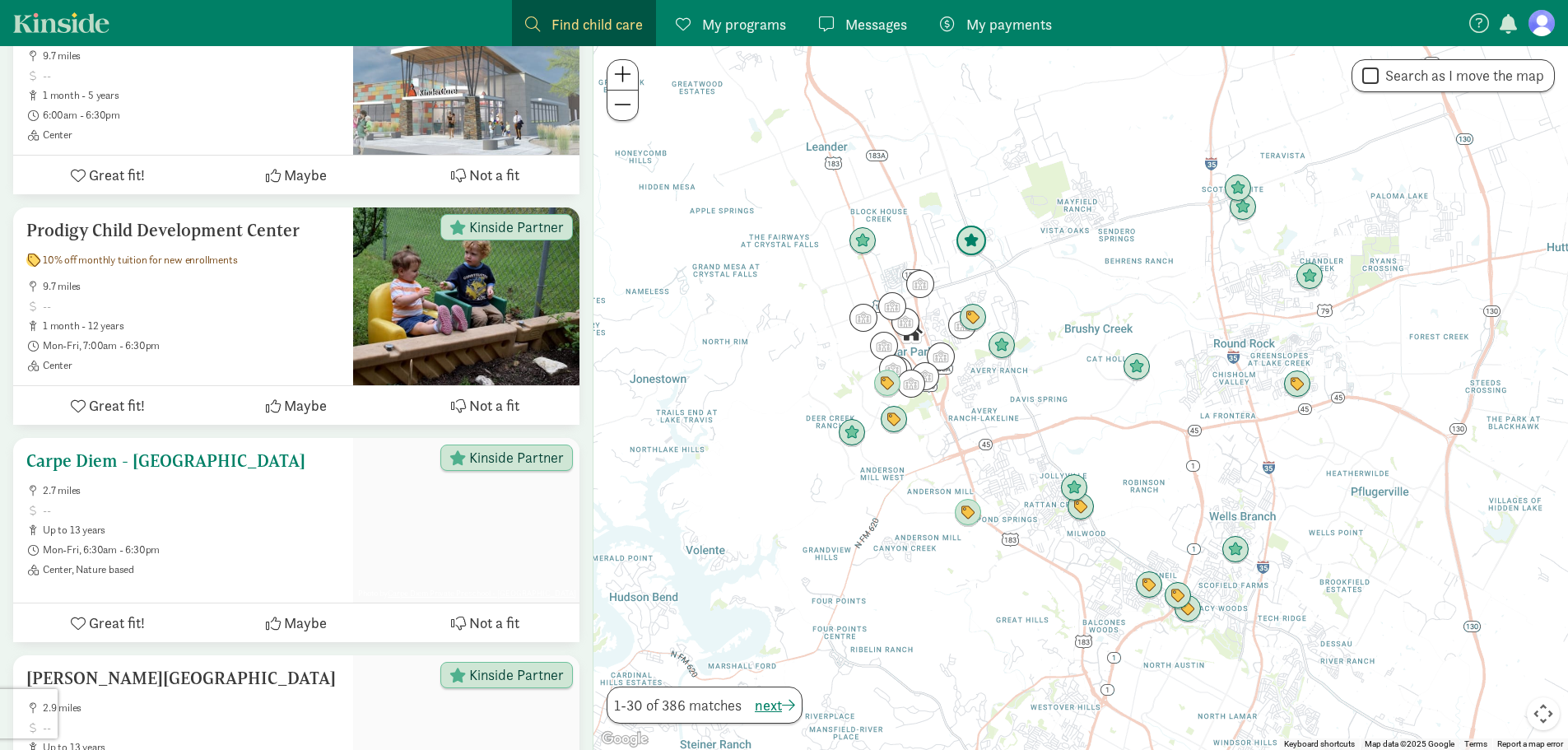
scroll to position [1153, 0]
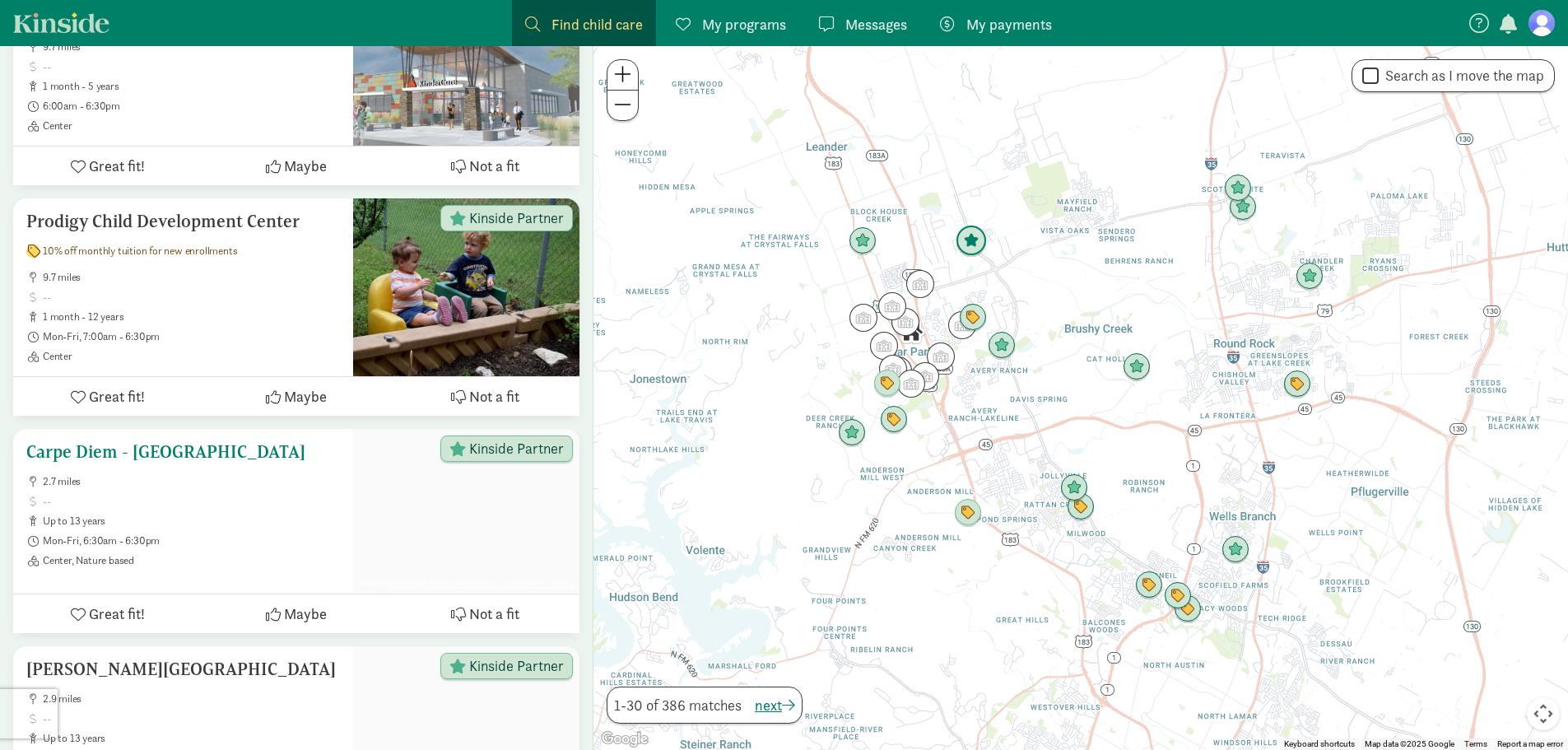
click at [177, 442] on h5 "Carpe Diem - [GEOGRAPHIC_DATA]" at bounding box center [183, 452] width 314 height 20
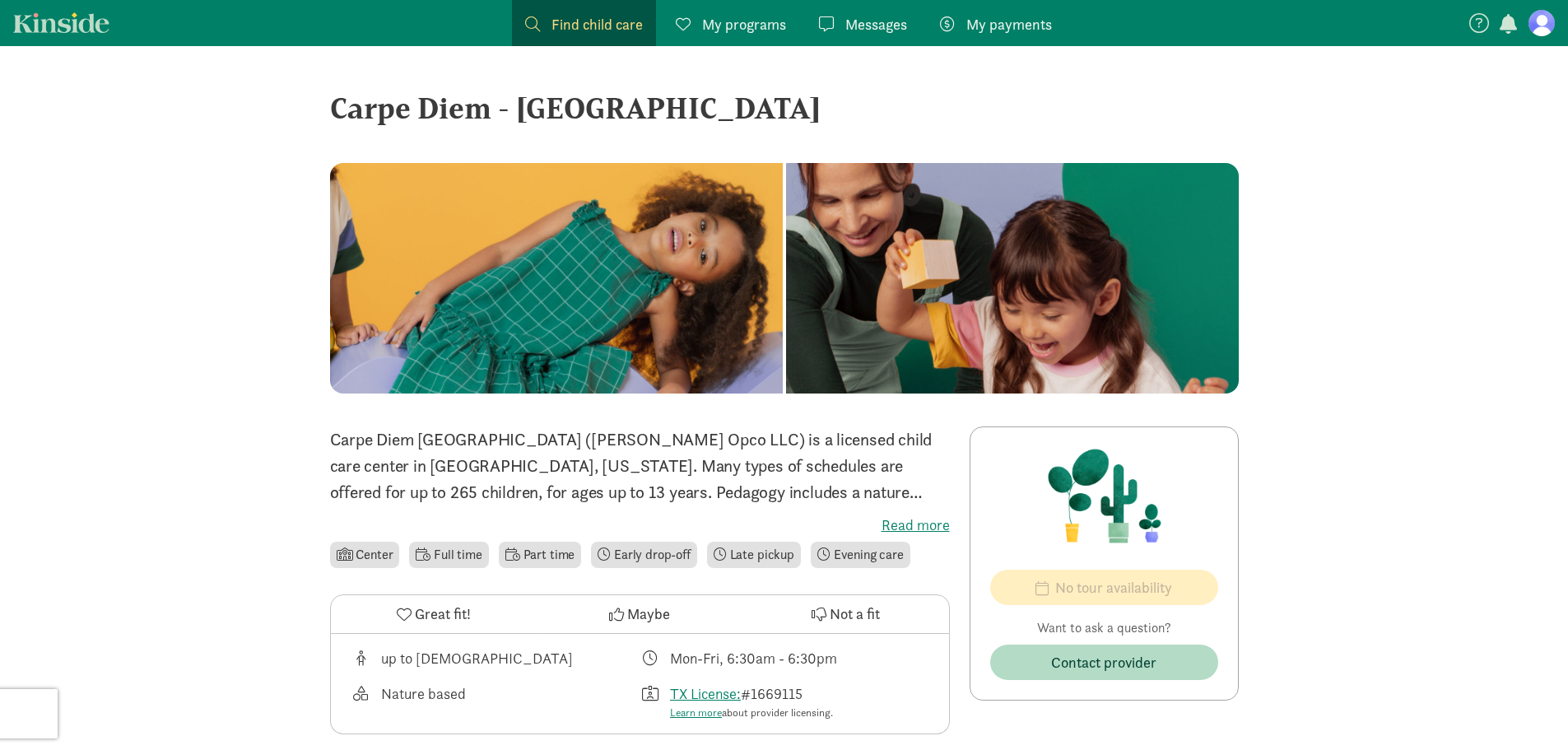
scroll to position [247, 0]
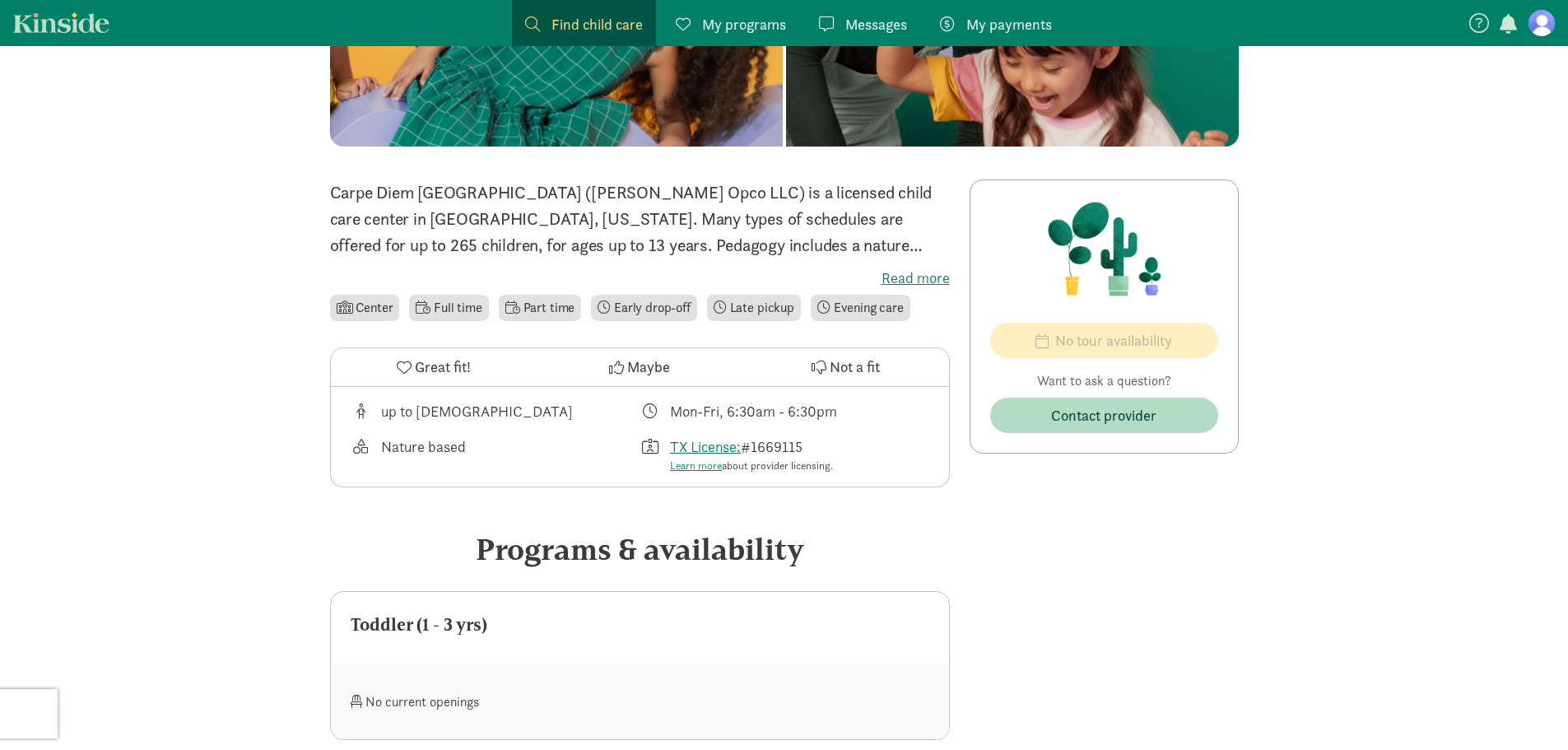
click at [927, 275] on label "Read more" at bounding box center [640, 278] width 620 height 20
click at [0, 0] on input "Read more" at bounding box center [0, 0] width 0 height 0
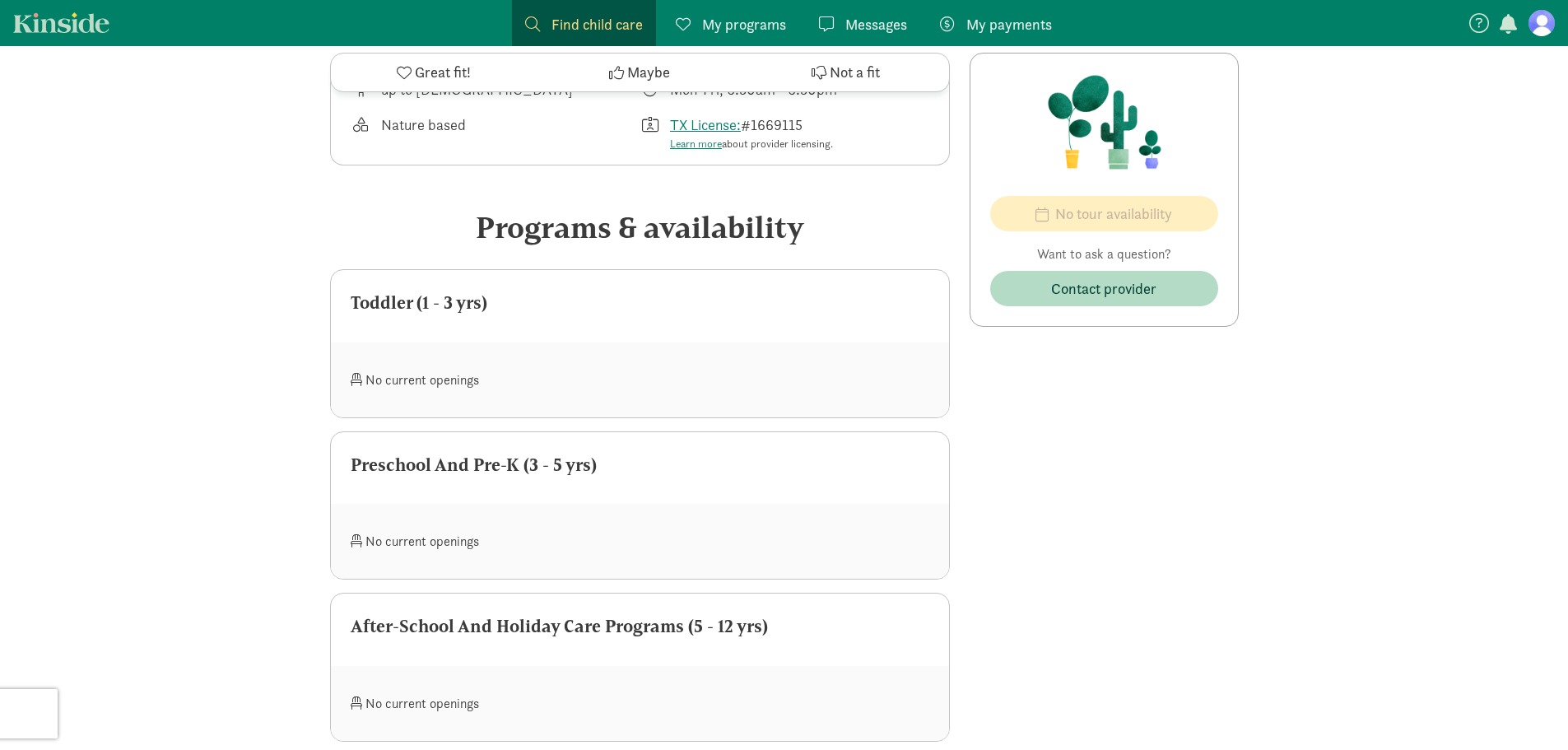
scroll to position [576, 0]
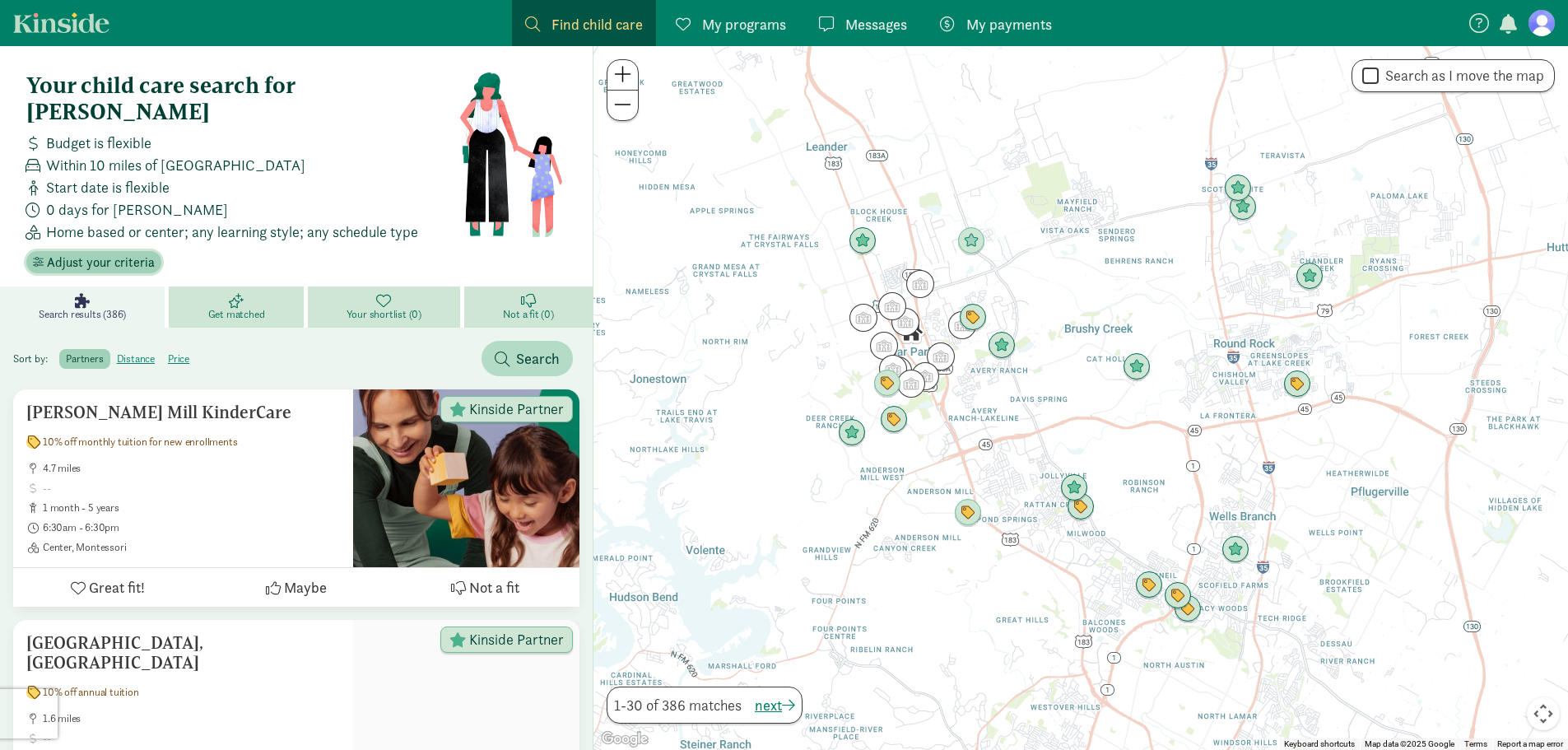
click at [117, 252] on span "Adjust your criteria" at bounding box center [101, 262] width 108 height 20
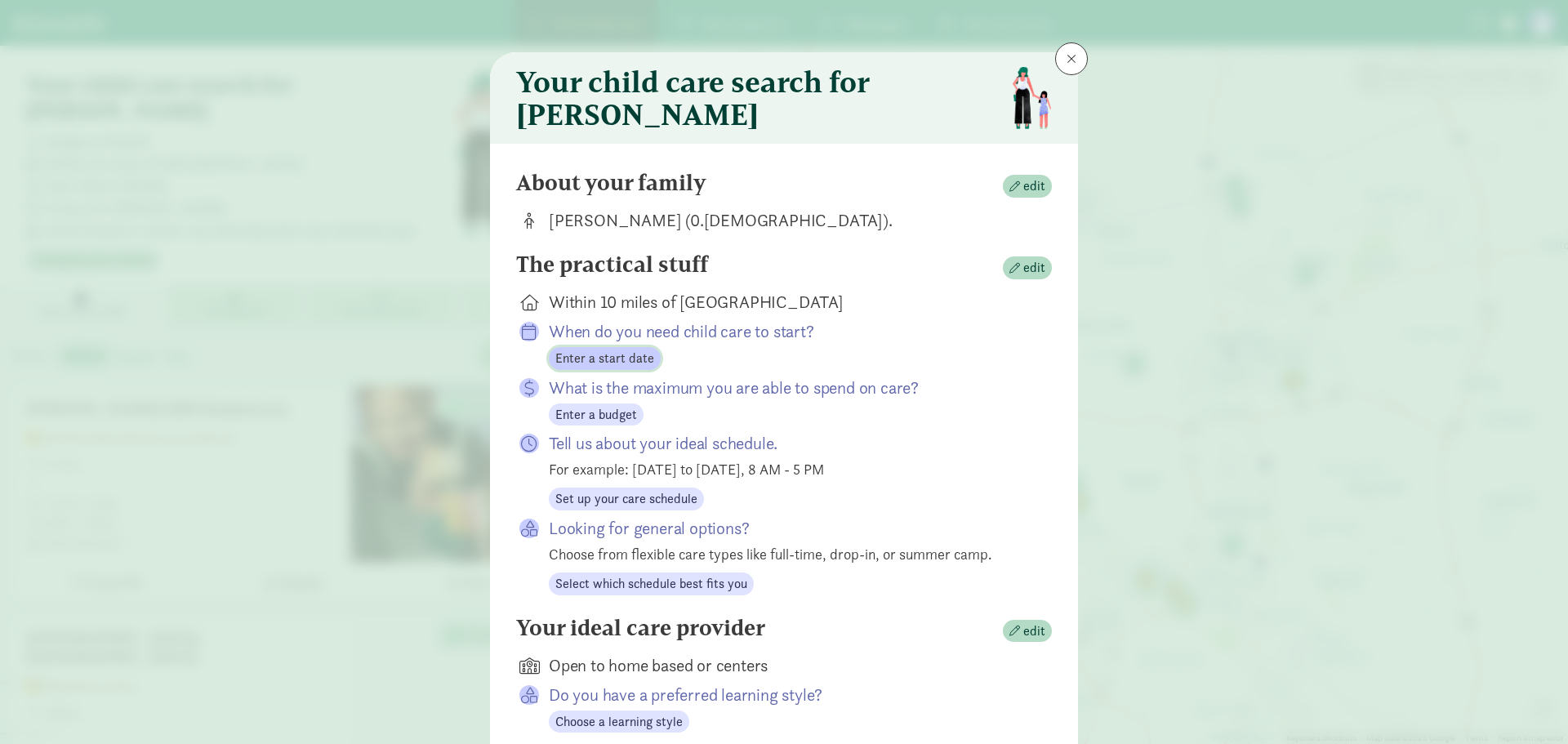
click at [586, 365] on span "Enter a start date" at bounding box center [605, 359] width 99 height 20
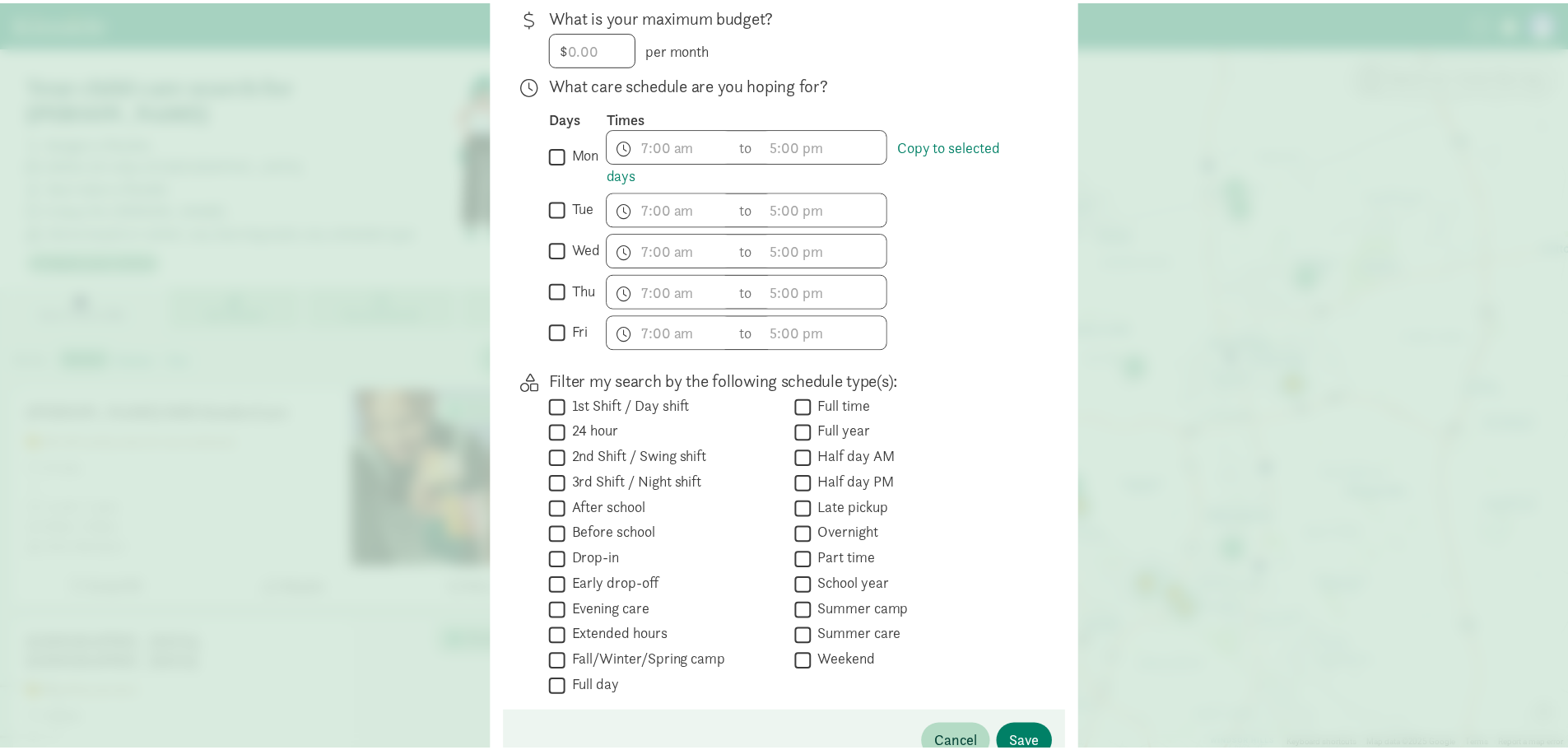
scroll to position [247, 0]
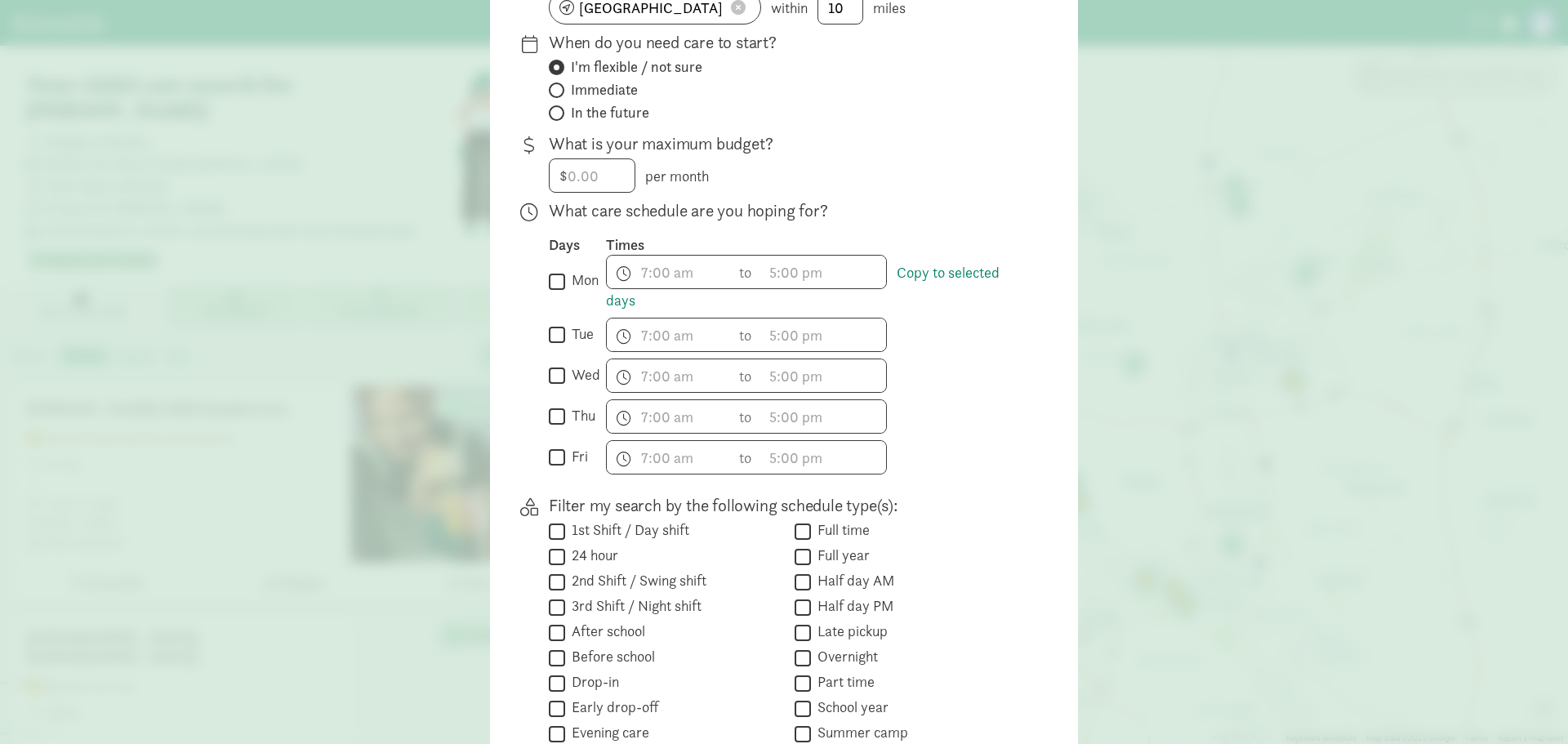
click at [347, 556] on div "Your child care search for Georgina The practical stuff Where are you looking? …" at bounding box center [784, 372] width 1568 height 744
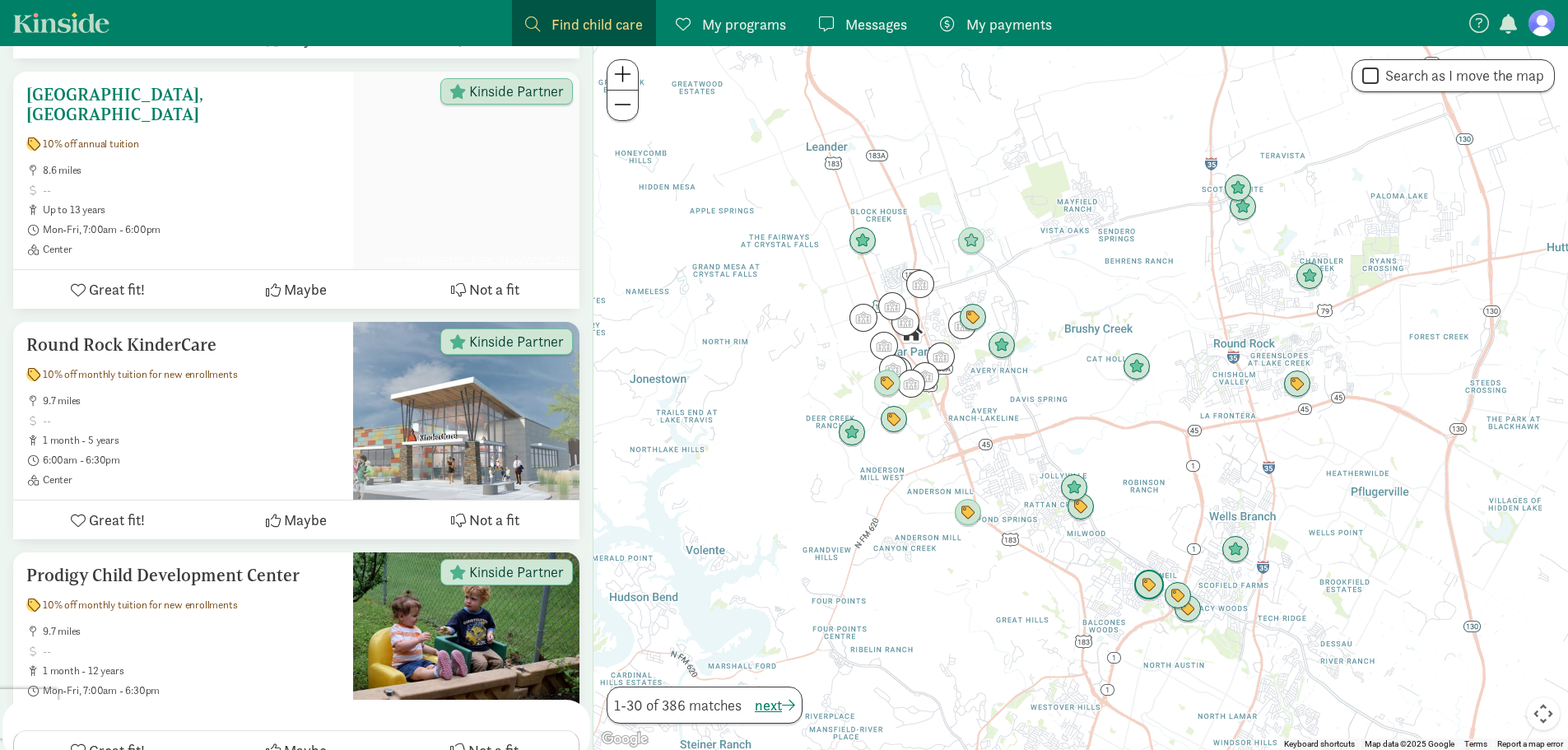
scroll to position [659, 0]
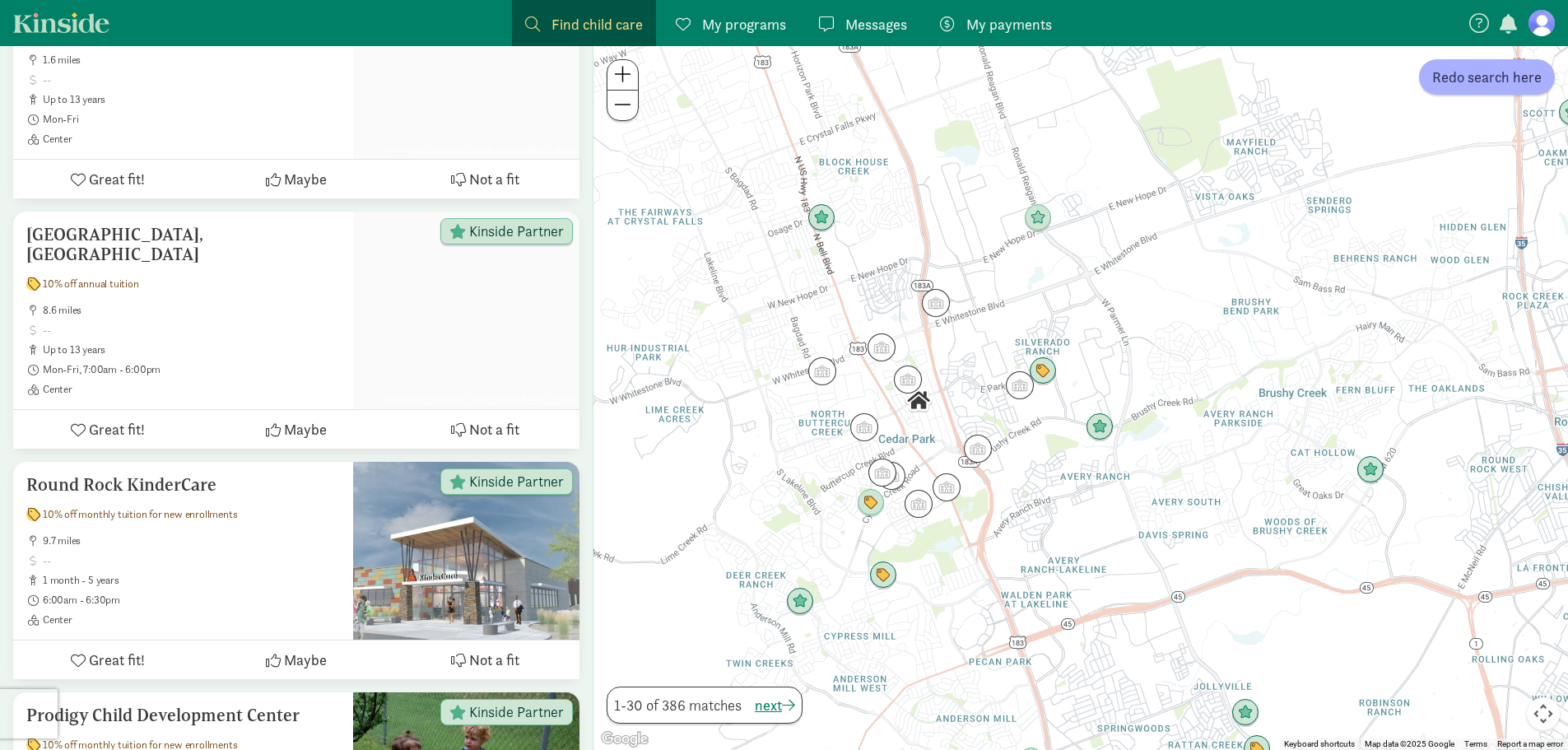
drag, startPoint x: 952, startPoint y: 255, endPoint x: 1000, endPoint y: 277, distance: 52.8
click at [1000, 277] on div at bounding box center [1081, 398] width 975 height 704
click at [1105, 427] on img "Click to see details" at bounding box center [1100, 427] width 31 height 31
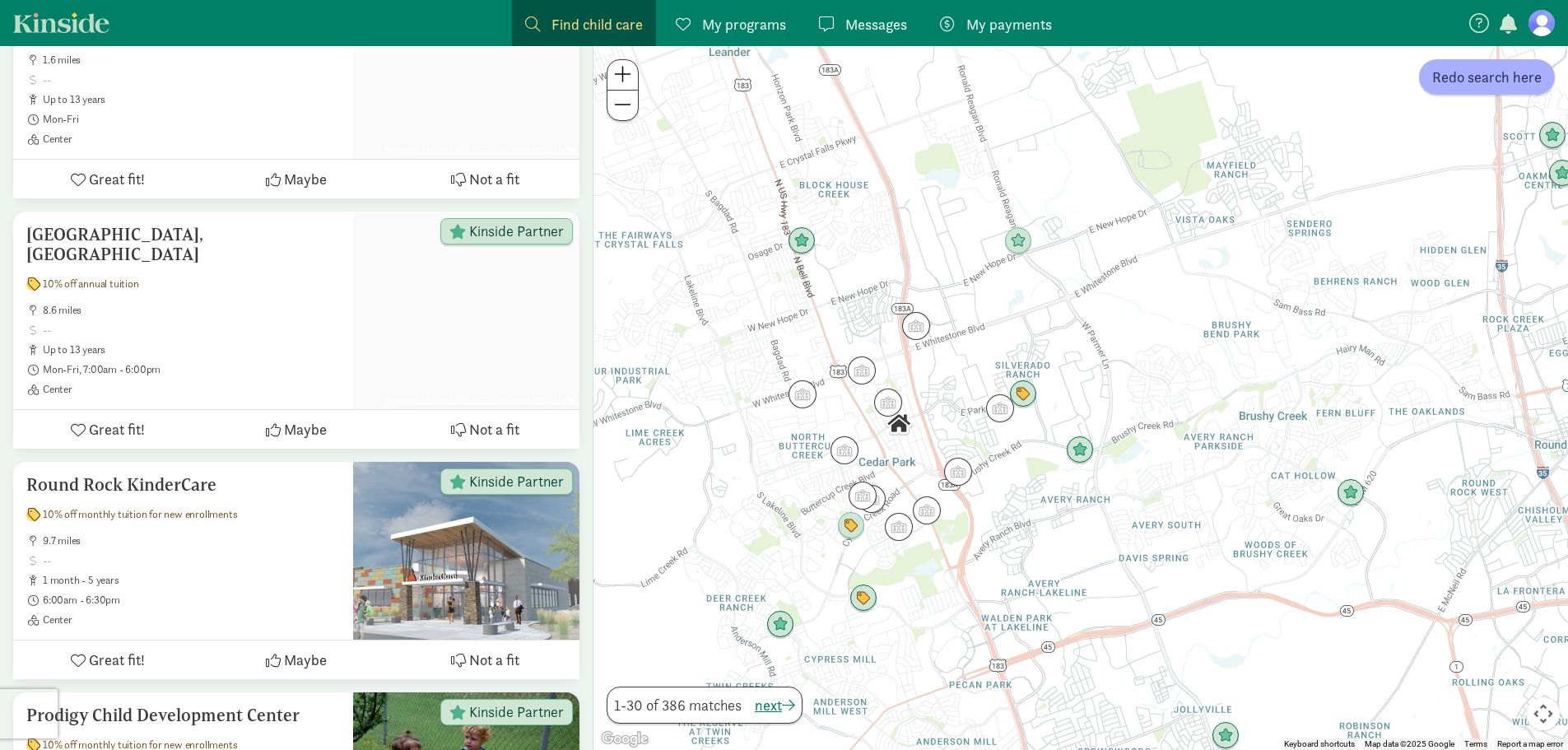
drag, startPoint x: 1043, startPoint y: 483, endPoint x: 1026, endPoint y: 505, distance: 27.8
click at [1026, 505] on div "To navigate, press the arrow keys." at bounding box center [1081, 398] width 975 height 704
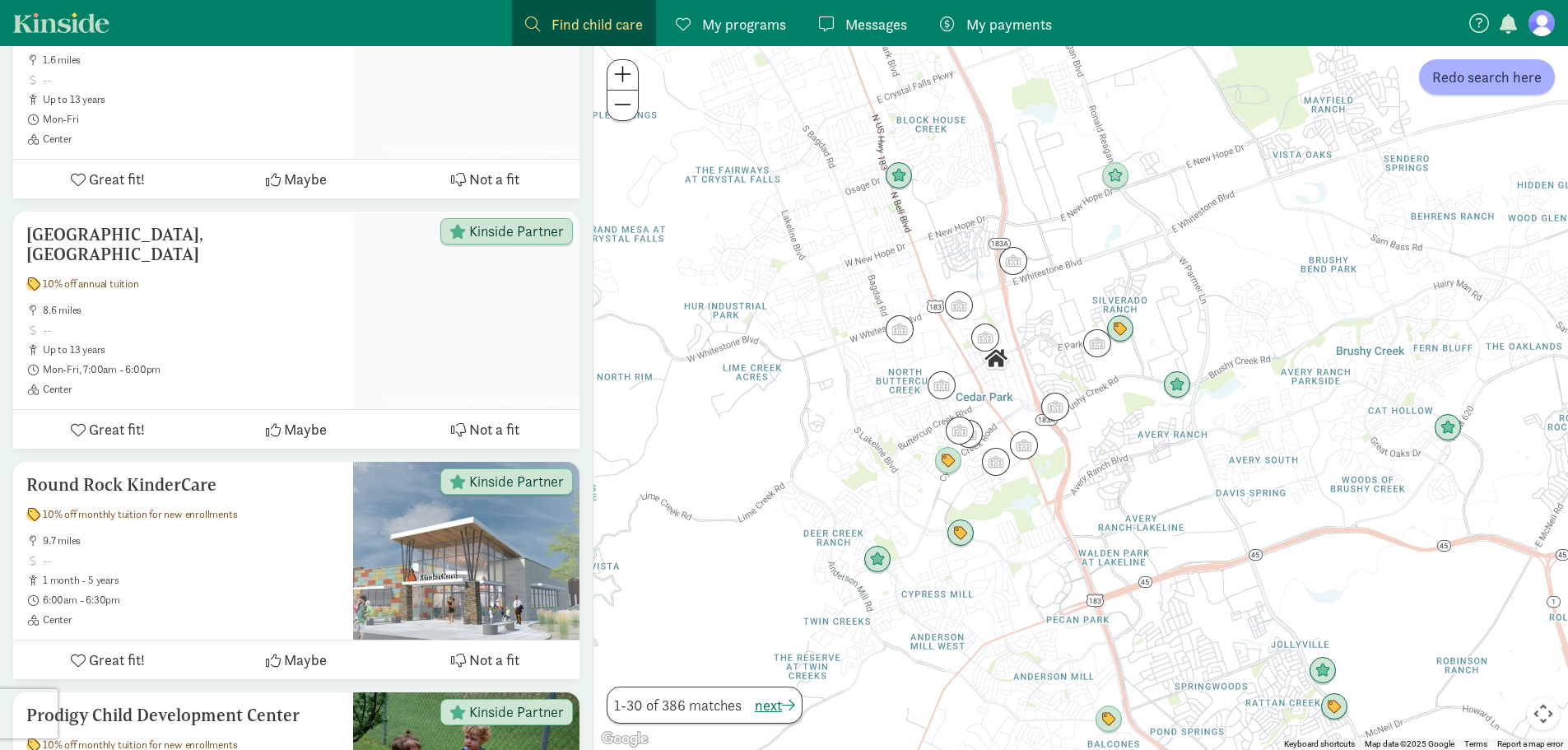
drag, startPoint x: 819, startPoint y: 573, endPoint x: 916, endPoint y: 507, distance: 117.3
click at [916, 507] on div at bounding box center [1081, 398] width 975 height 704
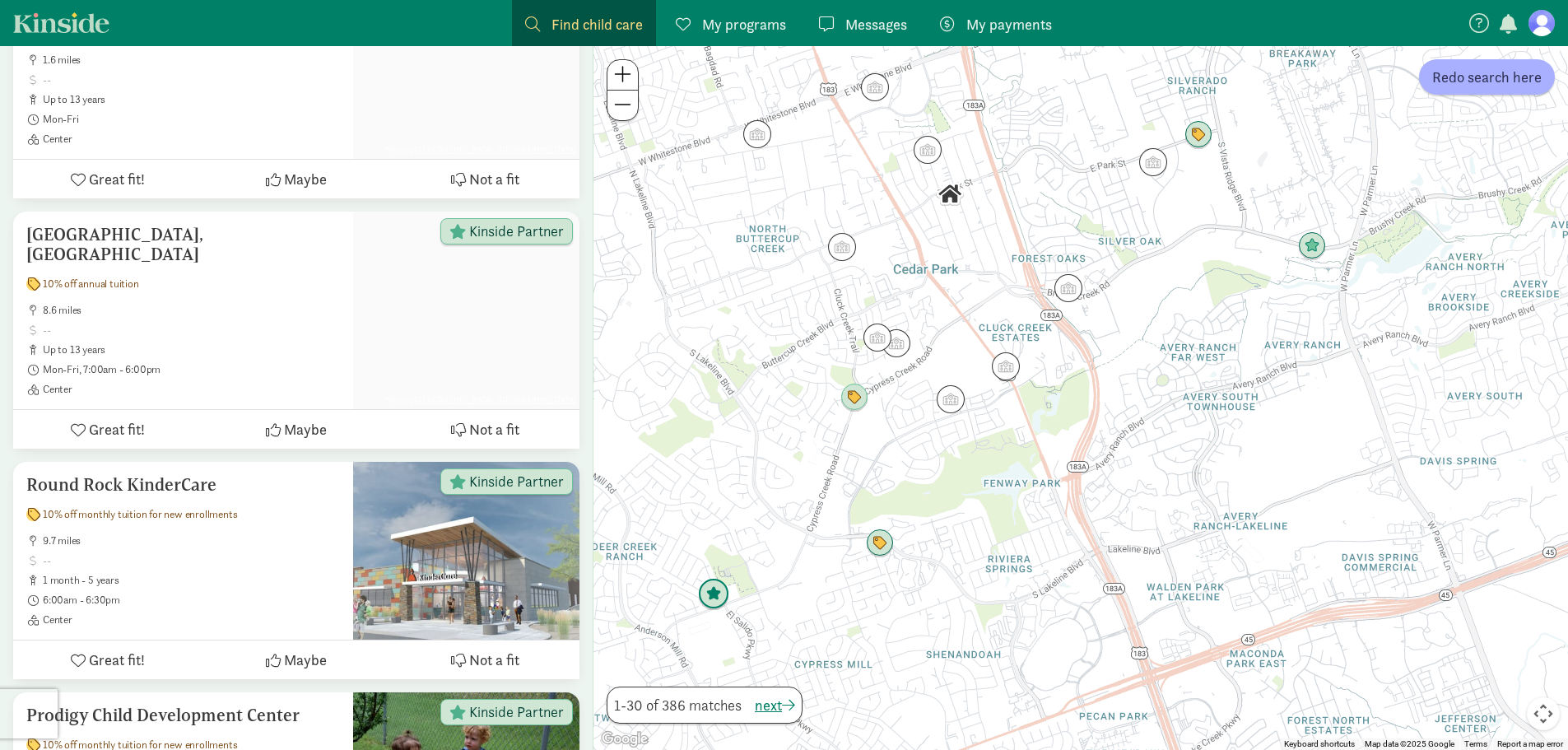
click at [722, 594] on img "Click to see details" at bounding box center [714, 594] width 31 height 31
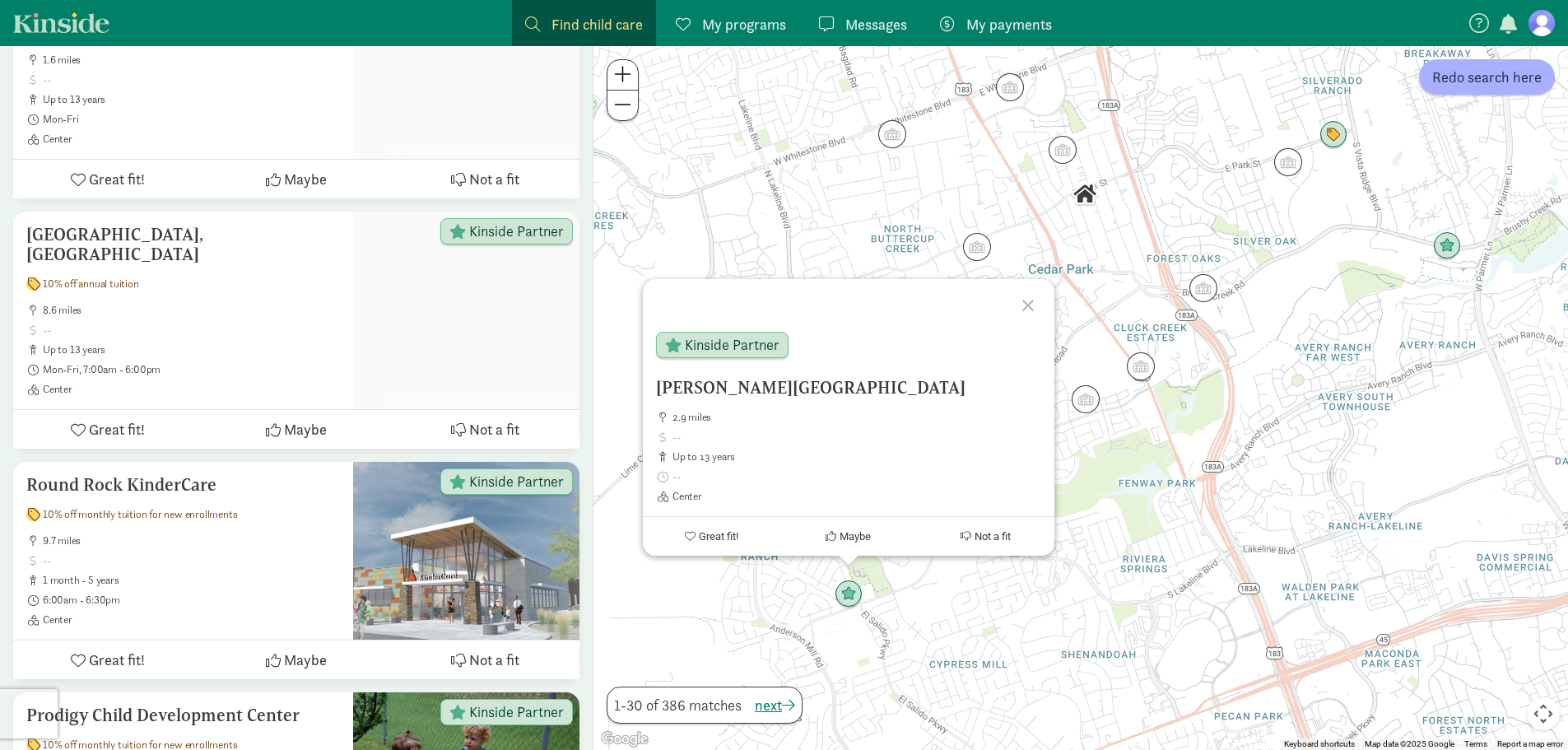
click at [1025, 304] on div at bounding box center [1031, 303] width 48 height 48
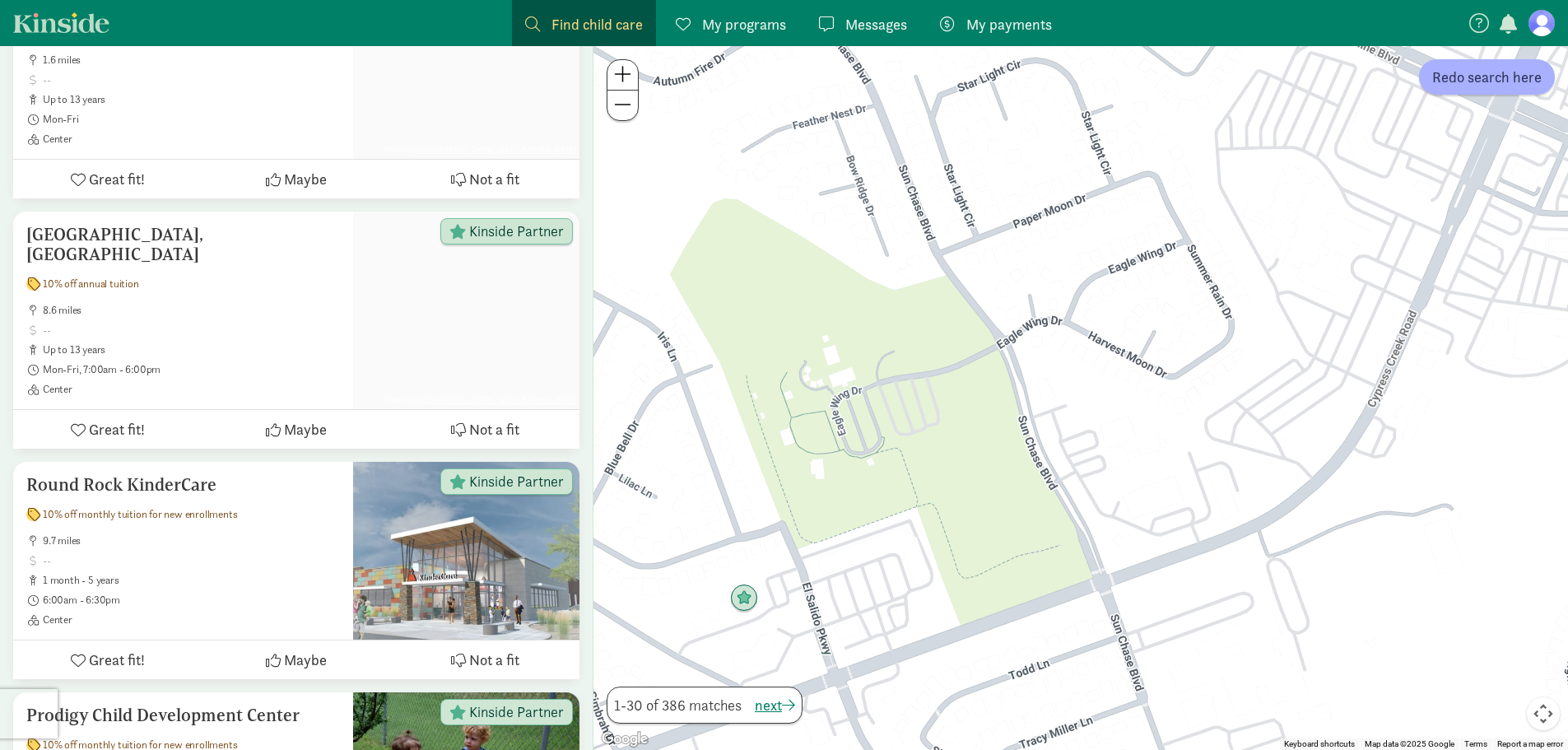
drag, startPoint x: 860, startPoint y: 565, endPoint x: 1120, endPoint y: 506, distance: 266.6
click at [1120, 506] on div "To navigate, press the arrow keys." at bounding box center [1081, 398] width 975 height 704
click at [746, 600] on img "Click to see details" at bounding box center [745, 599] width 31 height 31
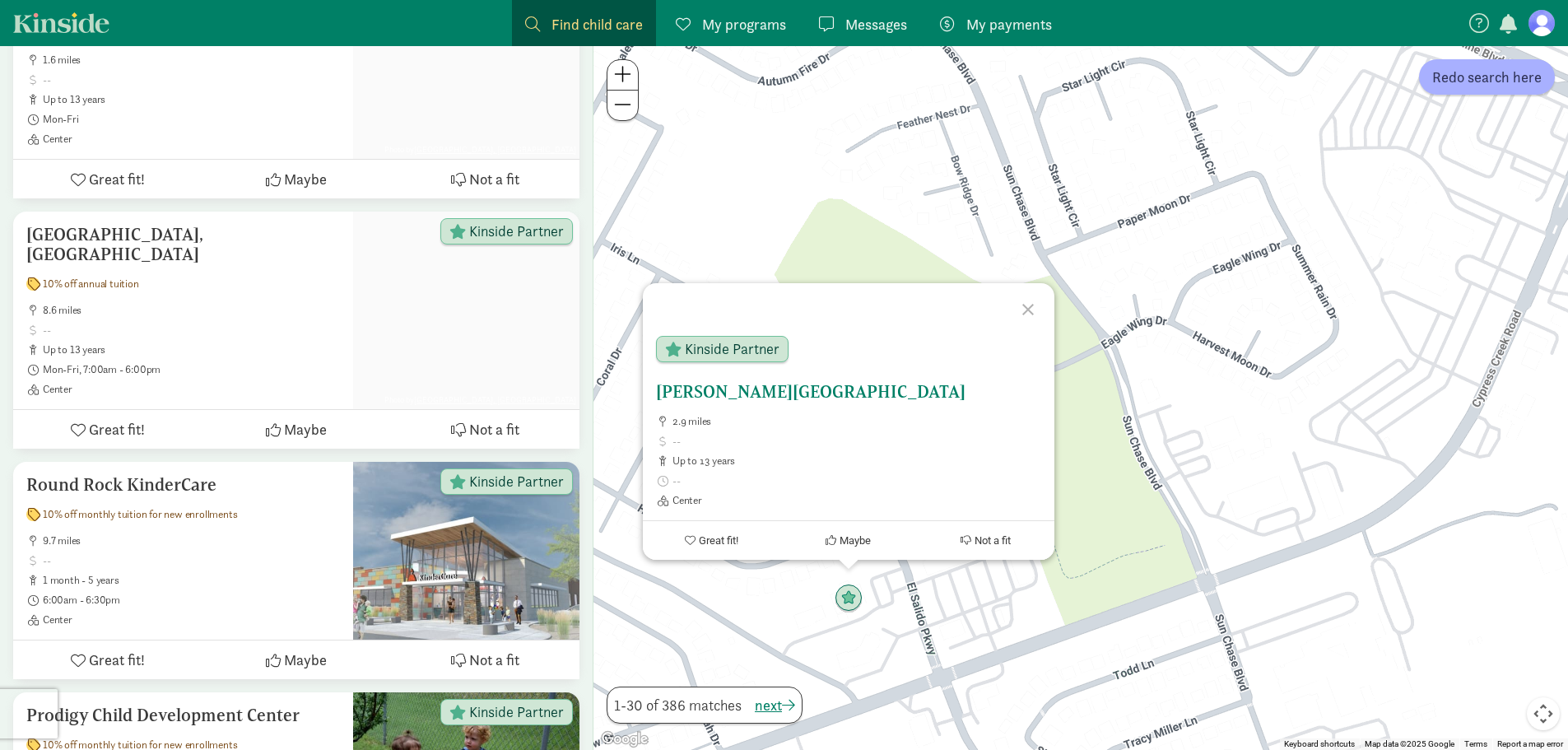
click at [741, 380] on div "Kinside Partner" at bounding box center [828, 353] width 371 height 60
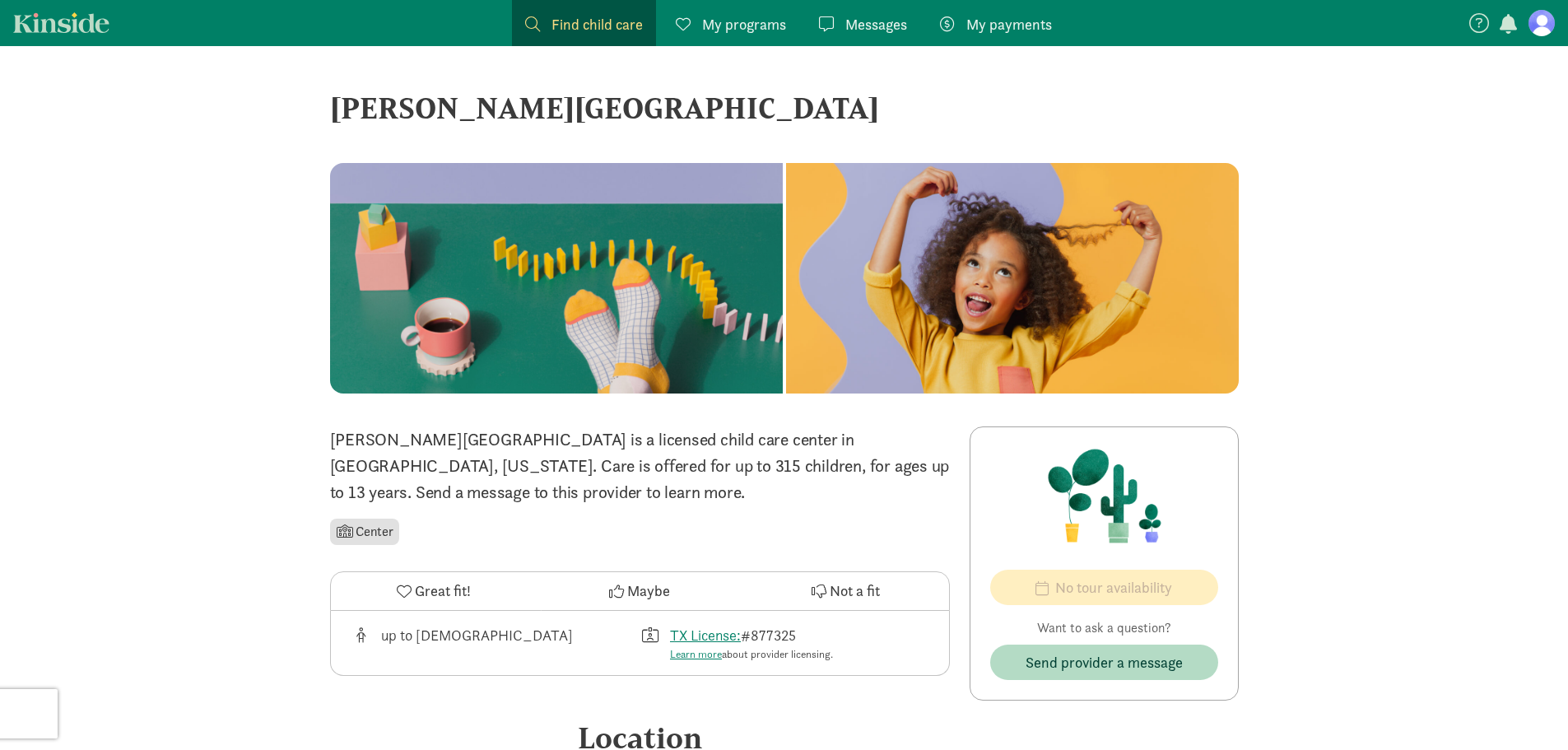
click at [448, 104] on div "[PERSON_NAME][GEOGRAPHIC_DATA]" at bounding box center [784, 108] width 909 height 45
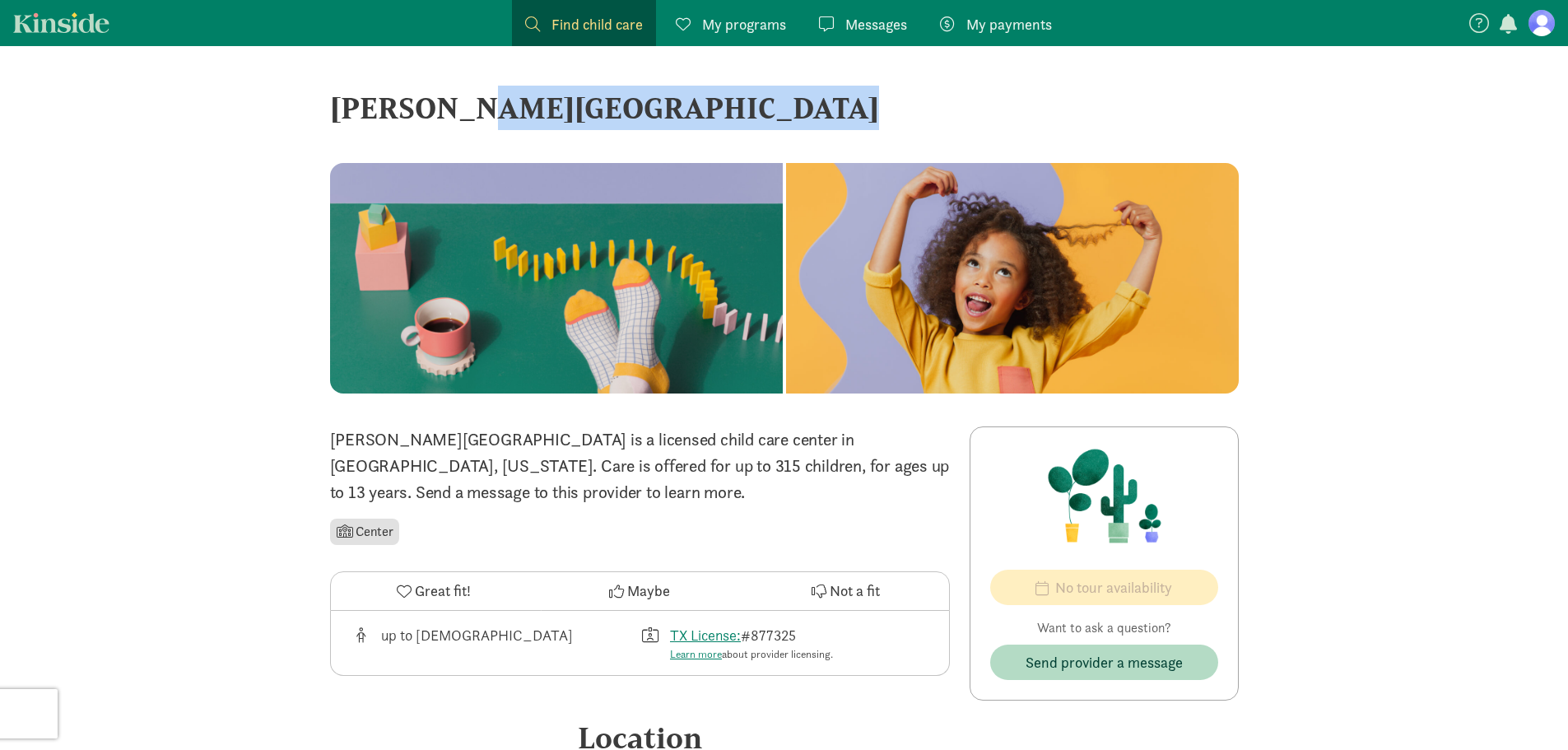
click at [448, 104] on div "[PERSON_NAME][GEOGRAPHIC_DATA]" at bounding box center [784, 108] width 909 height 45
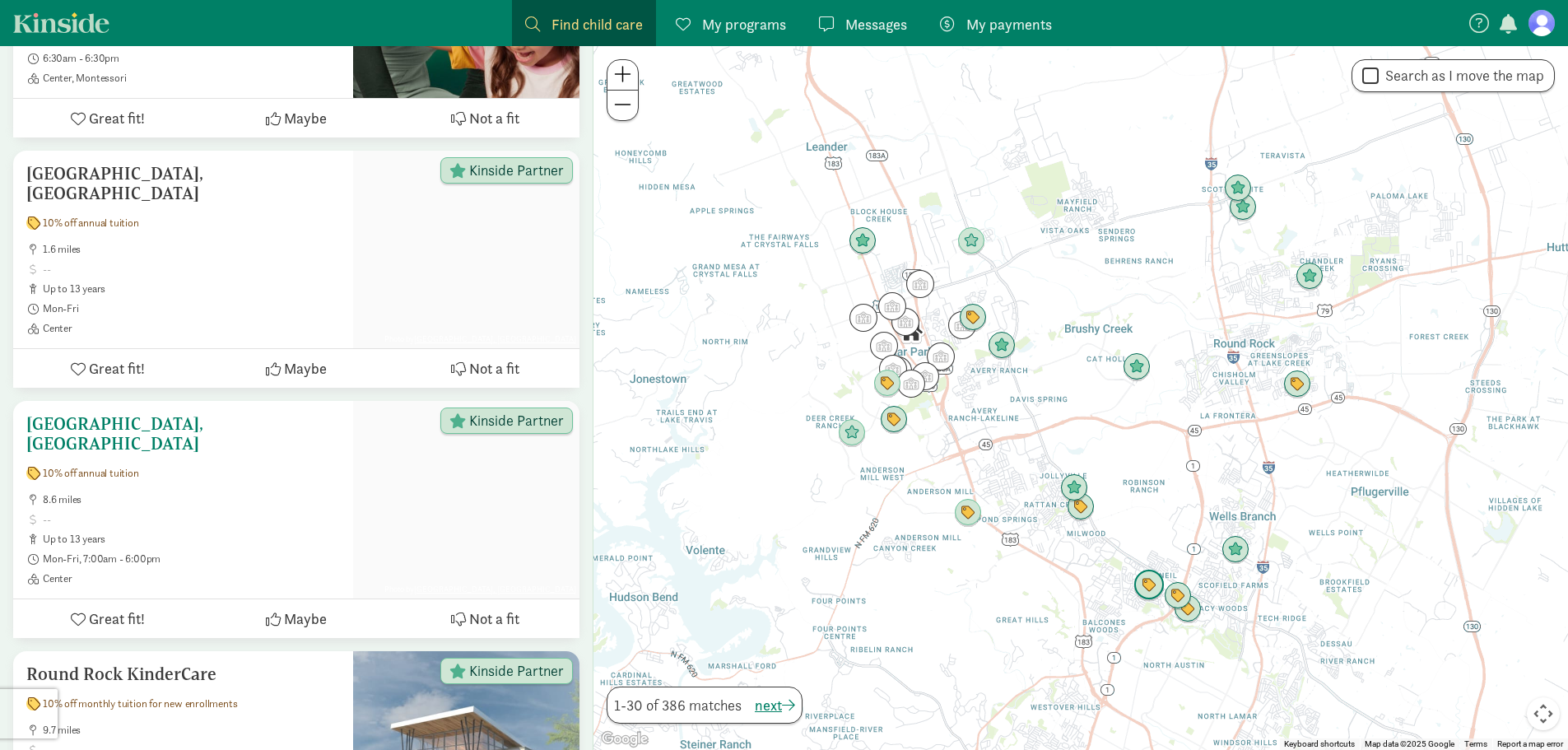
scroll to position [431, 0]
